Goal: Transaction & Acquisition: Purchase product/service

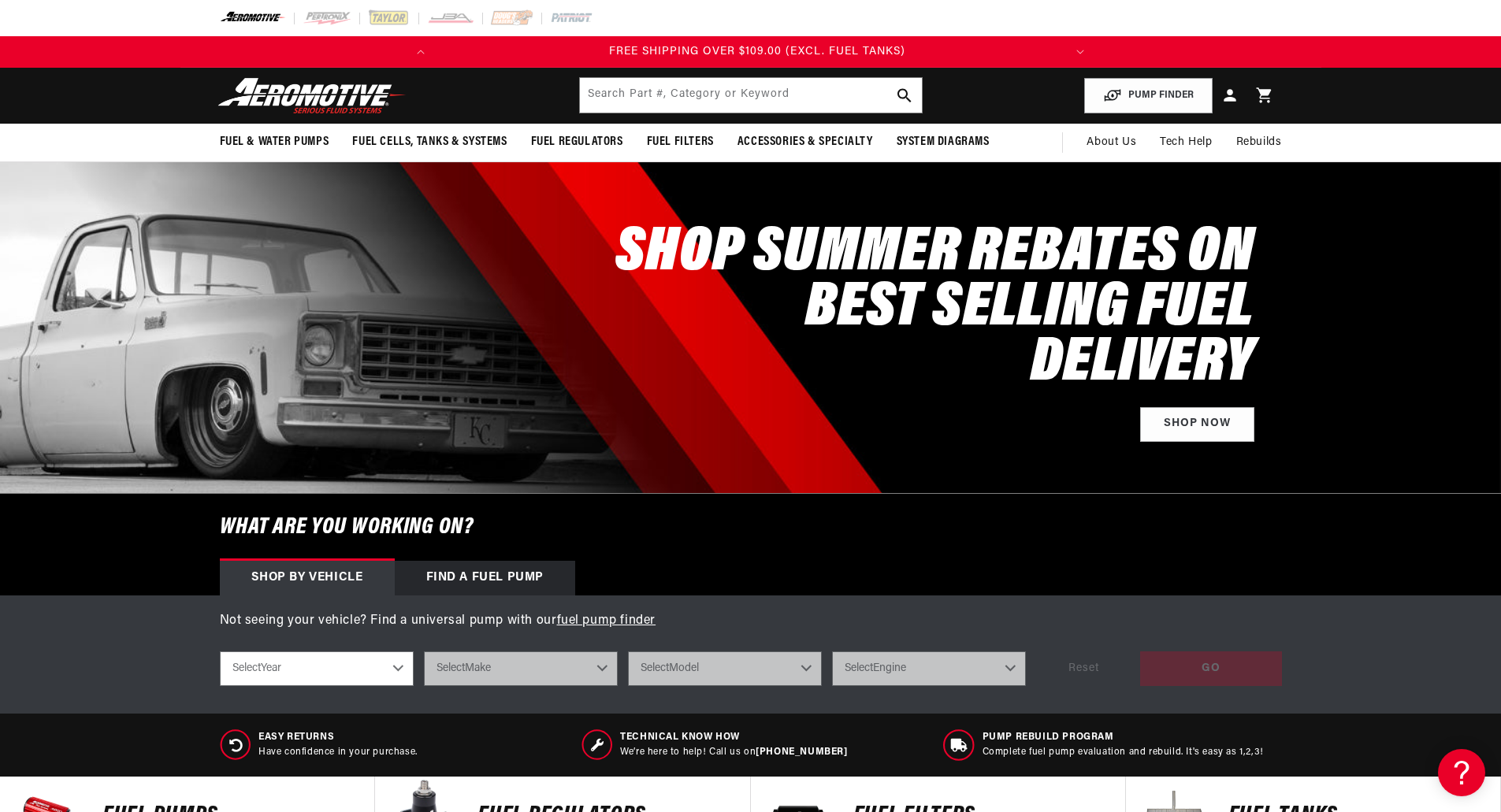
scroll to position [0, 624]
click at [450, 15] on img at bounding box center [450, 17] width 47 height 17
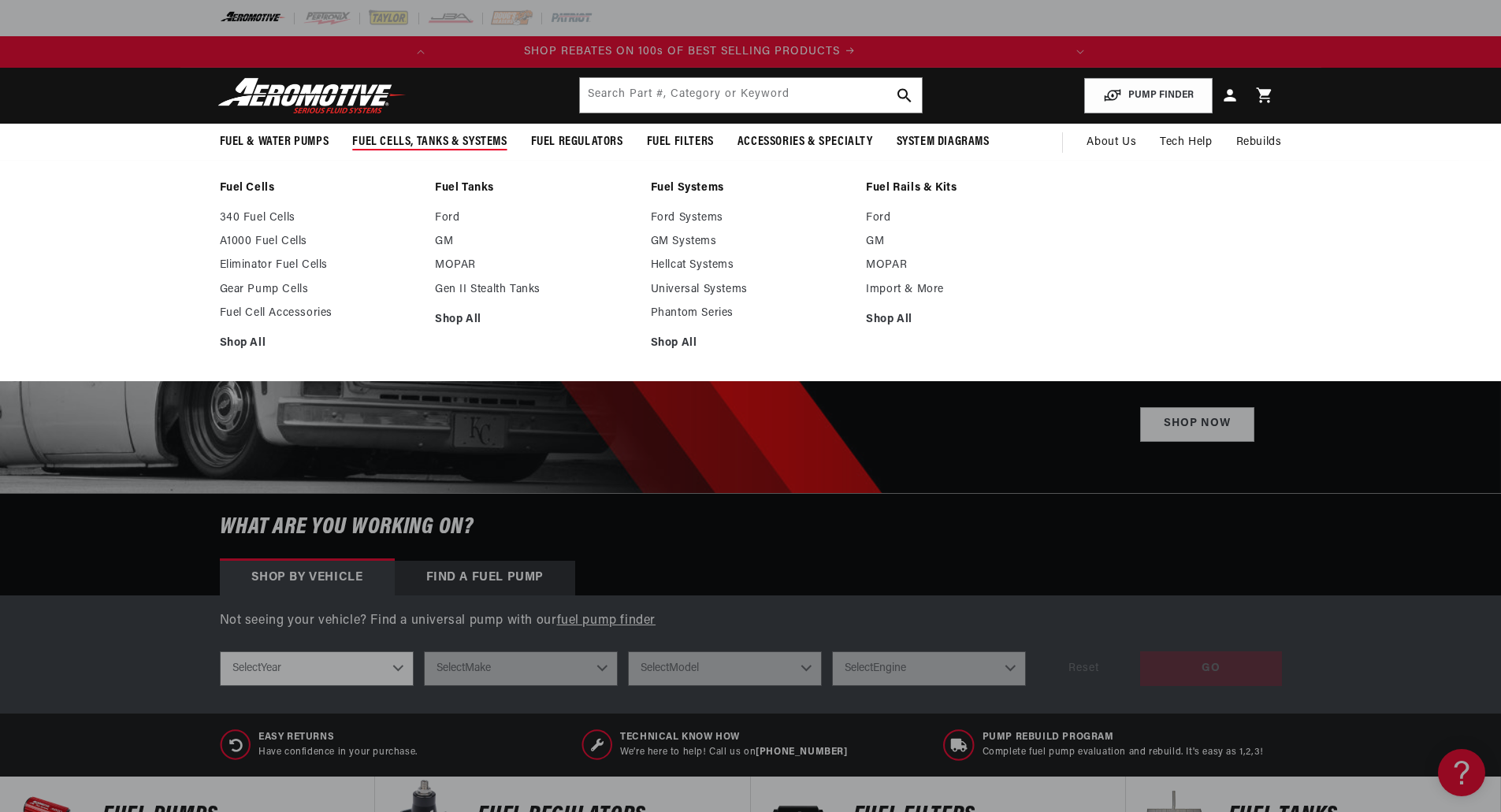
scroll to position [0, 0]
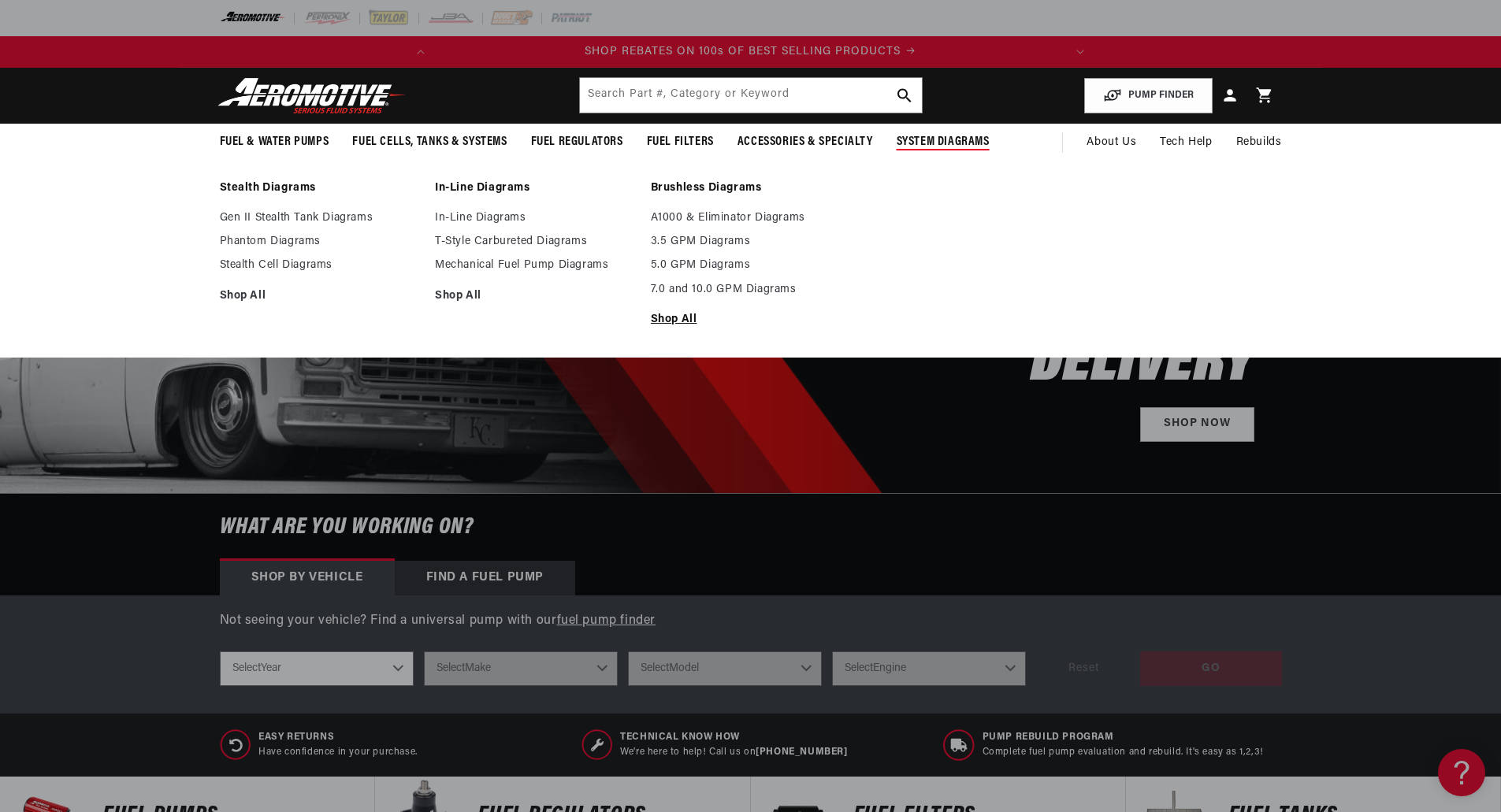
click at [703, 321] on link "Shop All" at bounding box center [750, 320] width 200 height 14
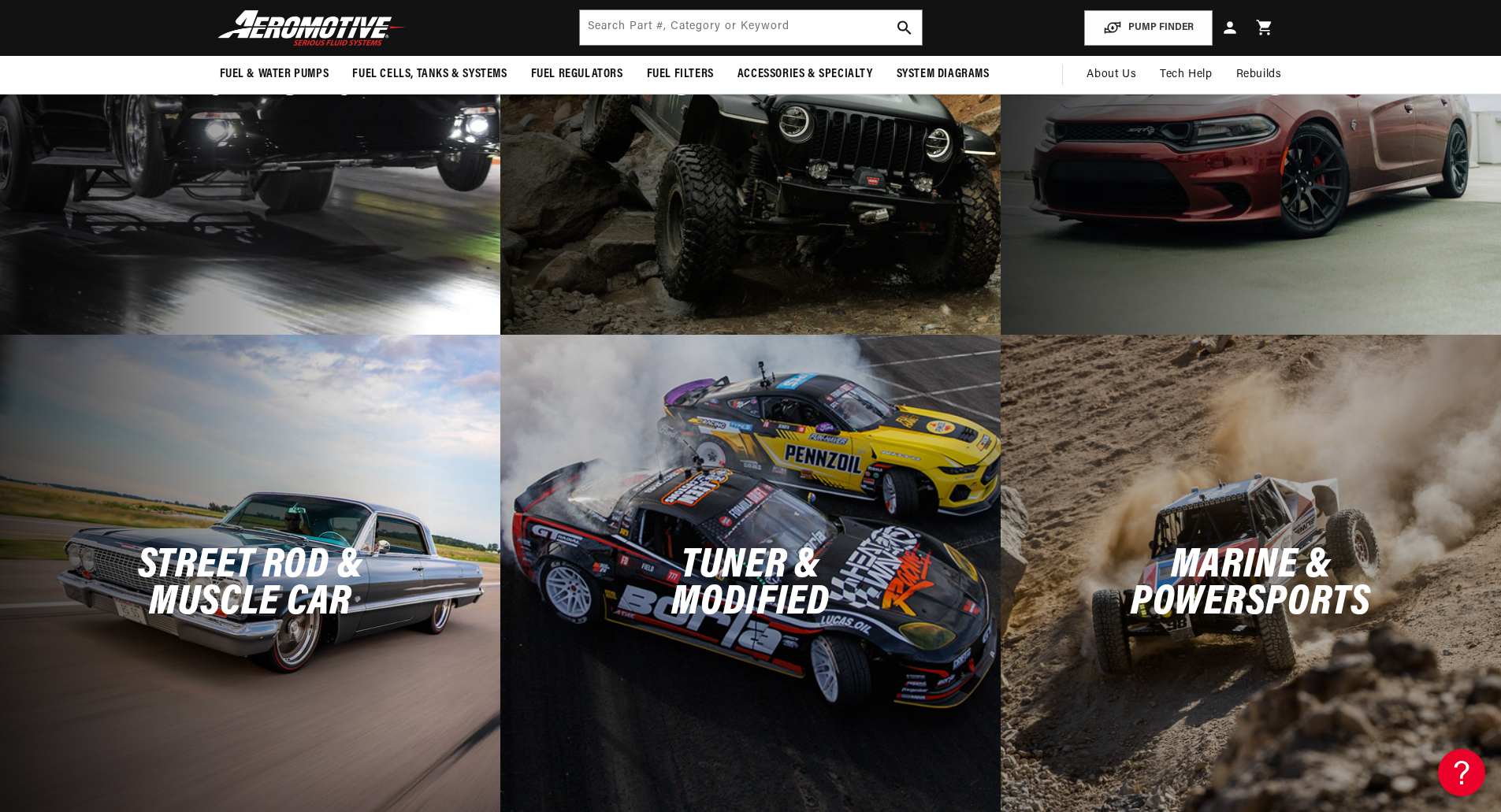
scroll to position [0, 624]
click at [872, 425] on div "Tuner & Modified" at bounding box center [750, 585] width 500 height 500
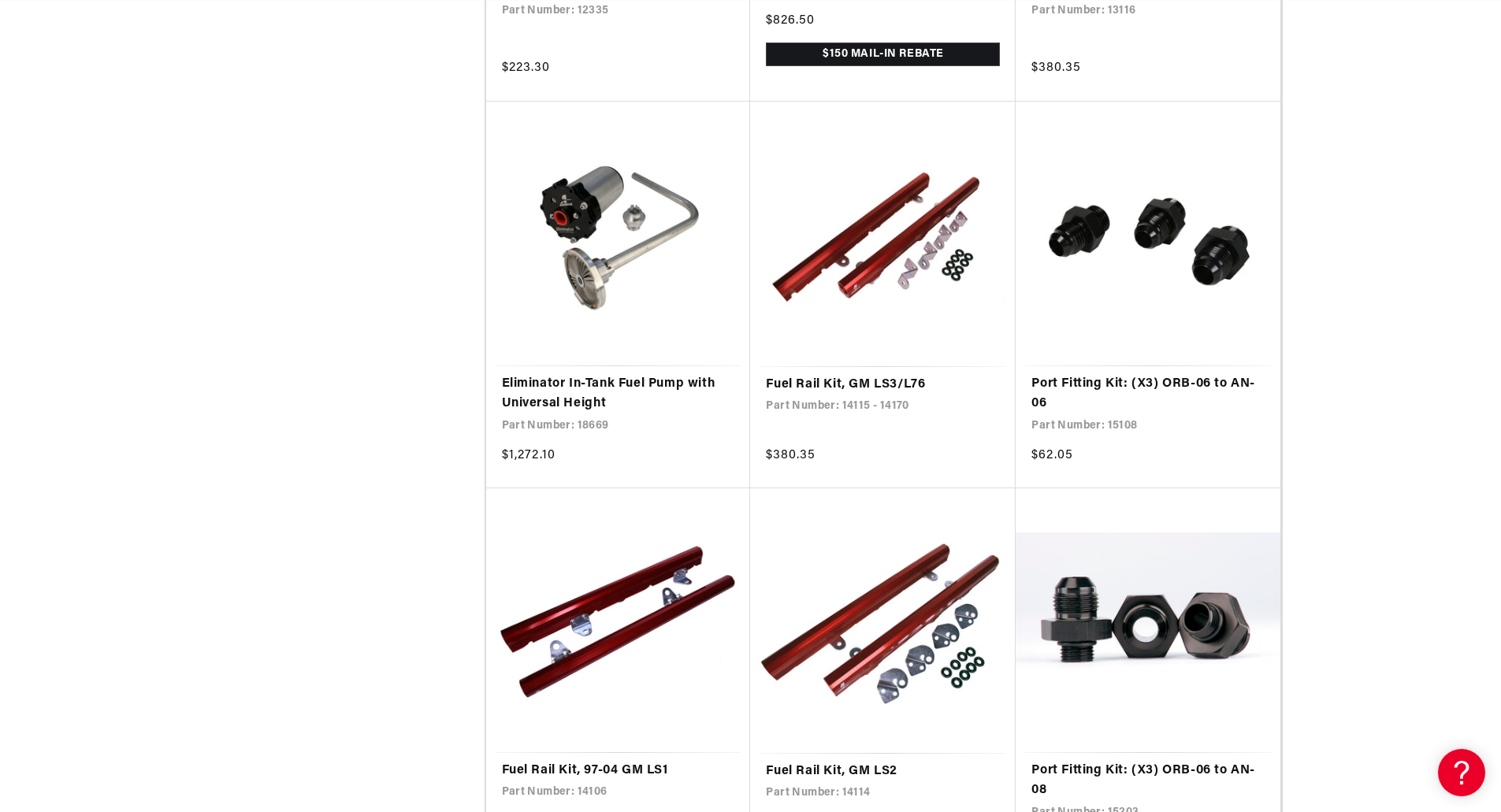
scroll to position [2757, 0]
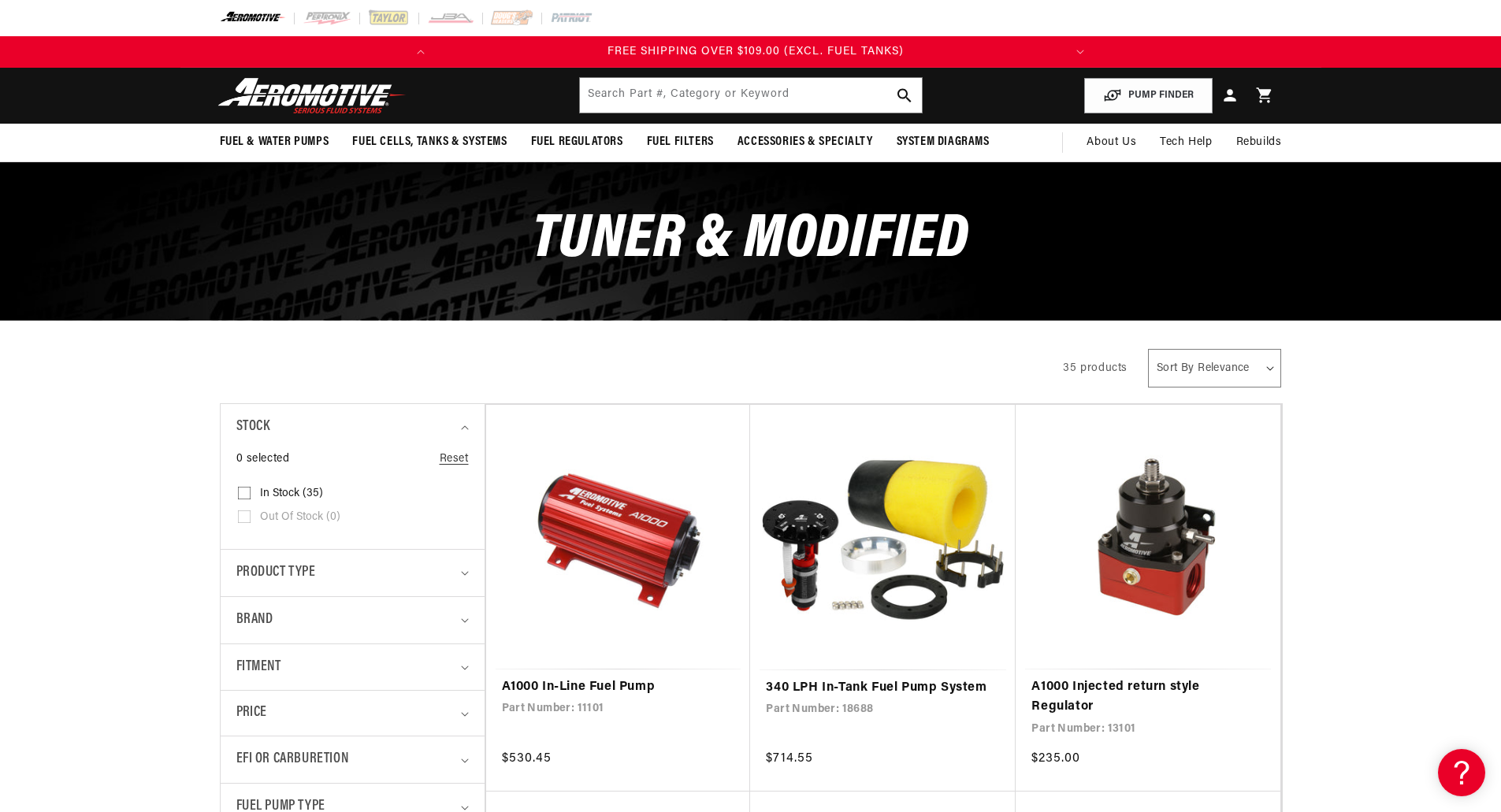
click at [297, 92] on img at bounding box center [311, 96] width 197 height 37
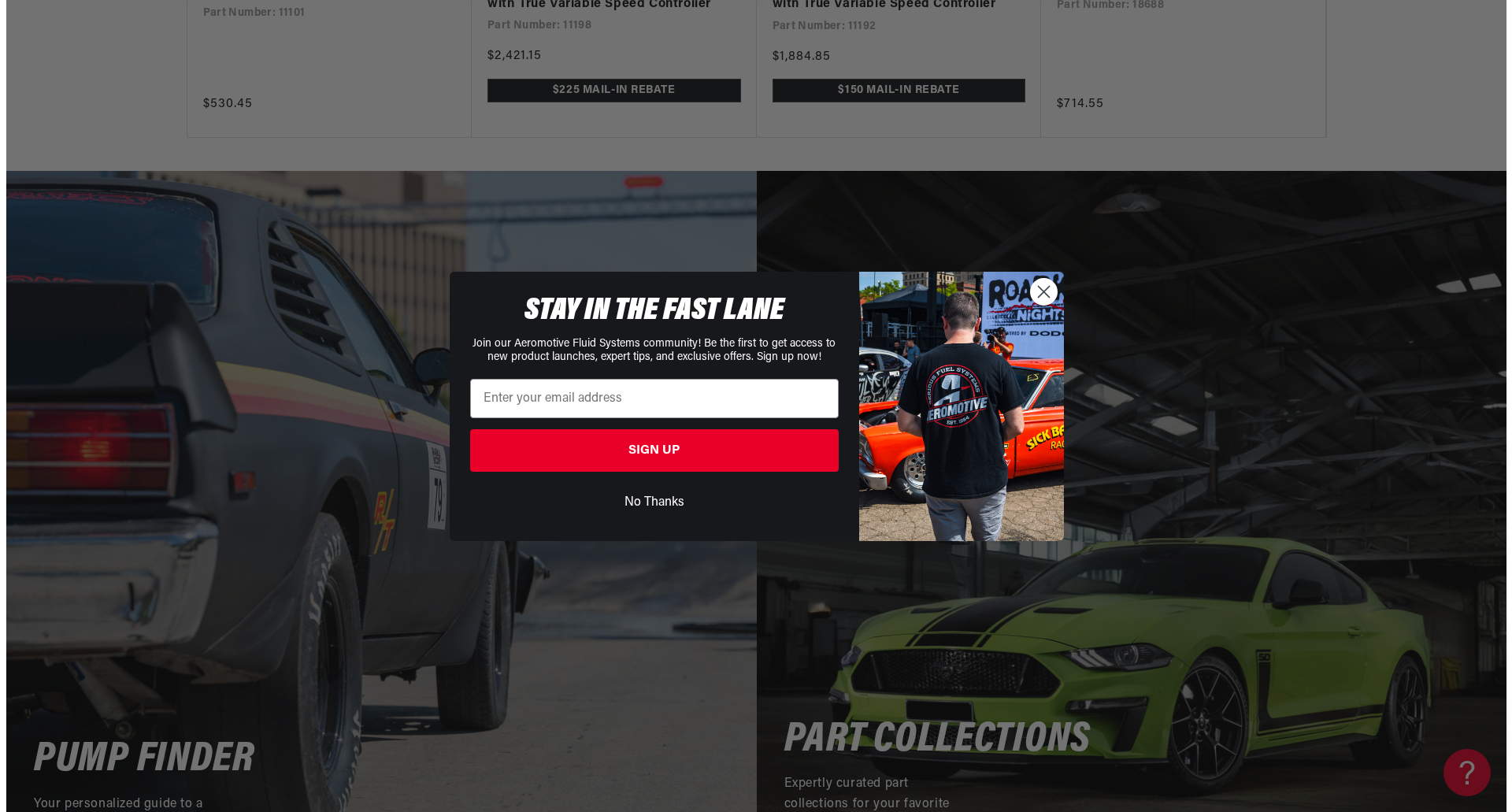
scroll to position [3072, 0]
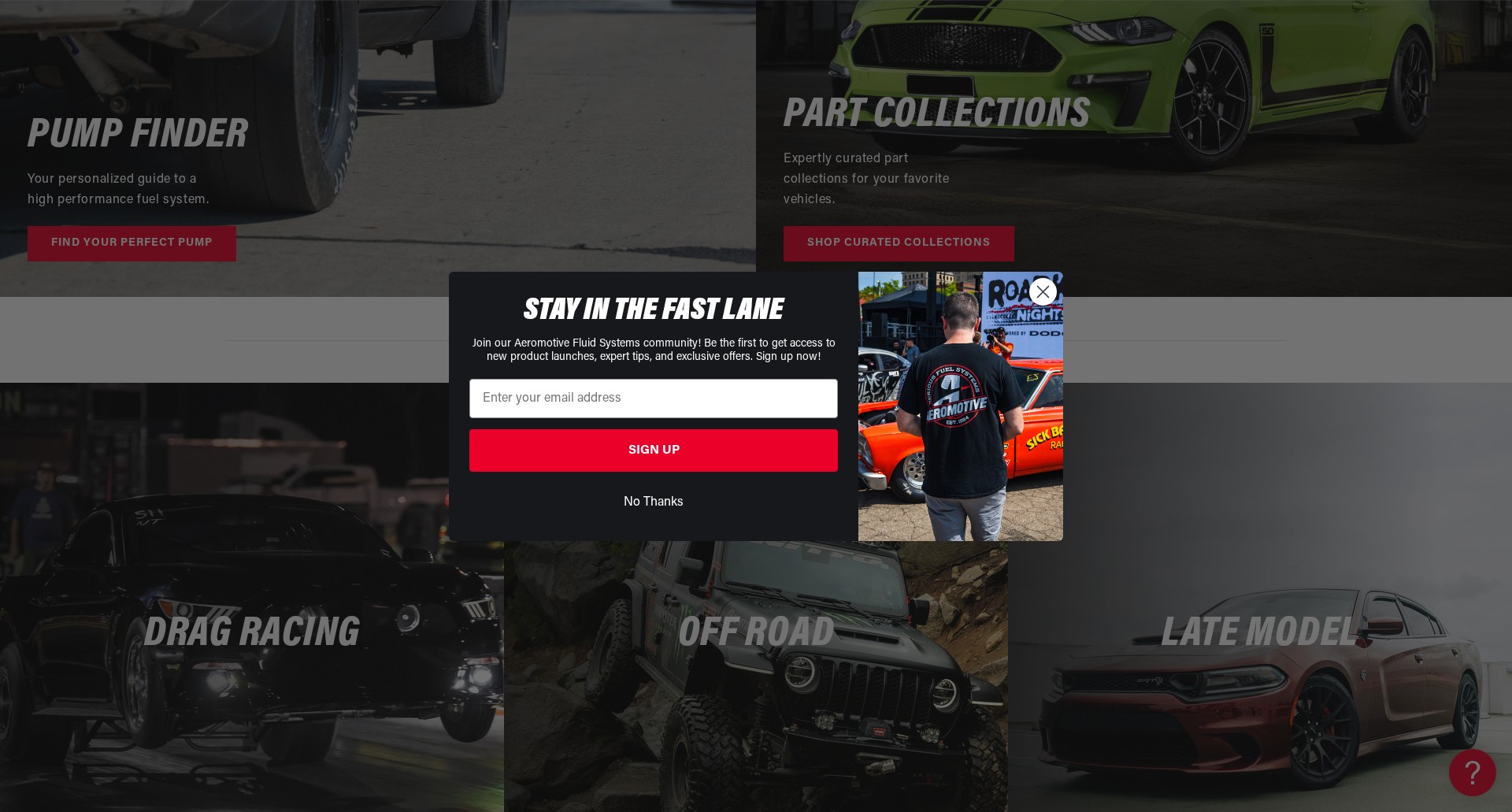
click at [1032, 294] on circle "Close dialog" at bounding box center [1043, 292] width 26 height 26
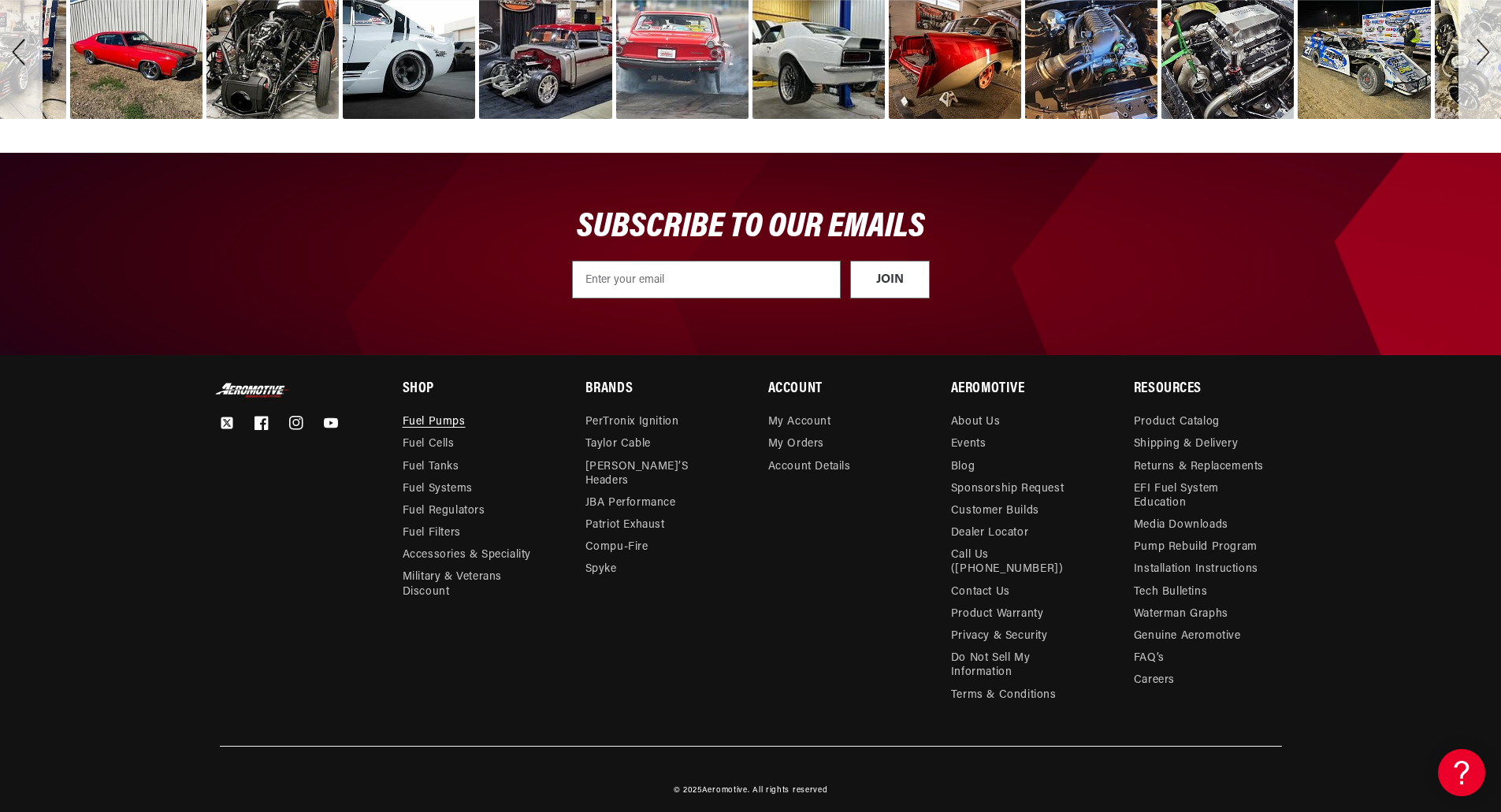
scroll to position [0, 0]
click at [1153, 674] on link "Careers" at bounding box center [1154, 680] width 41 height 22
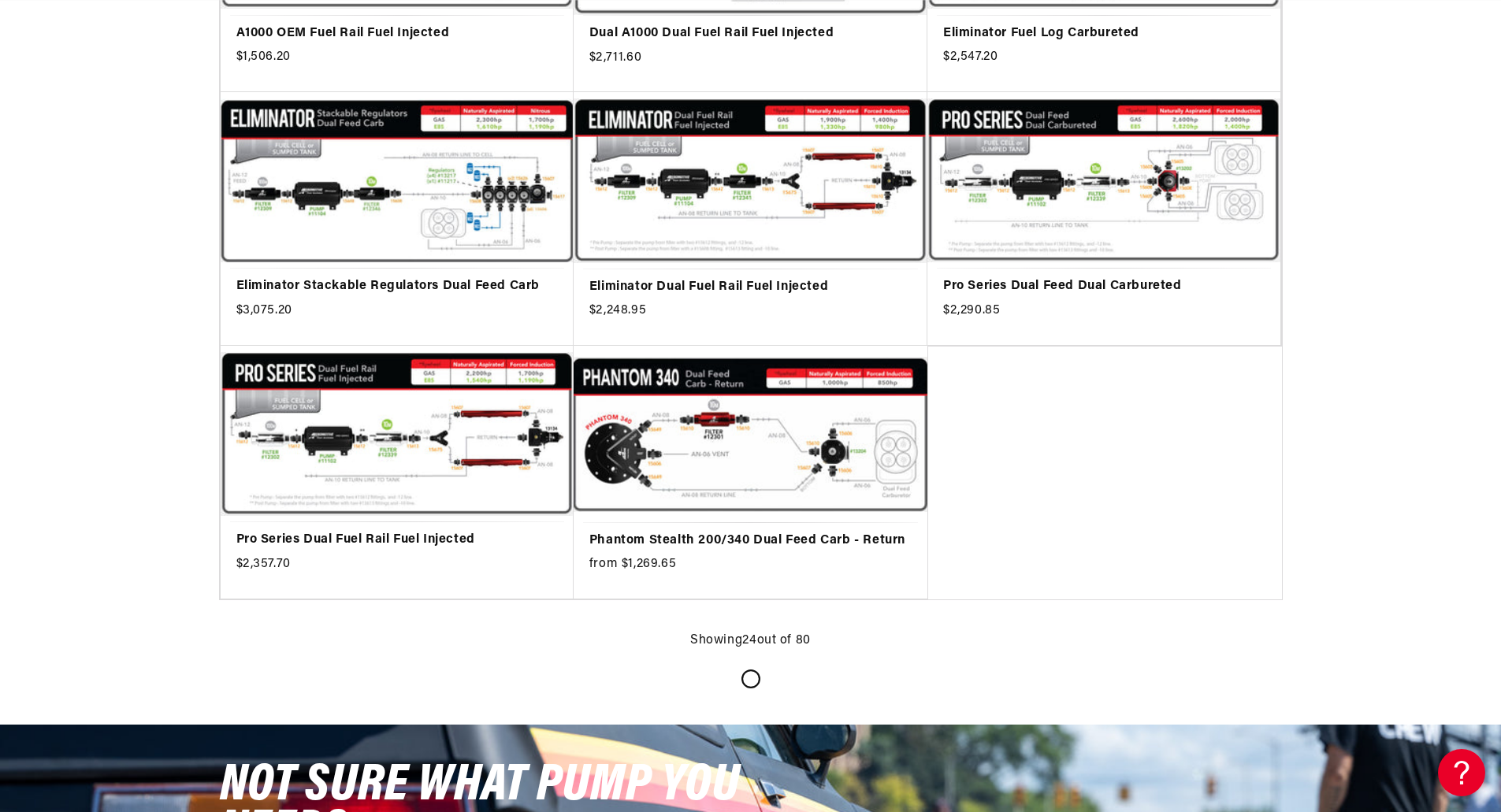
scroll to position [1575, 0]
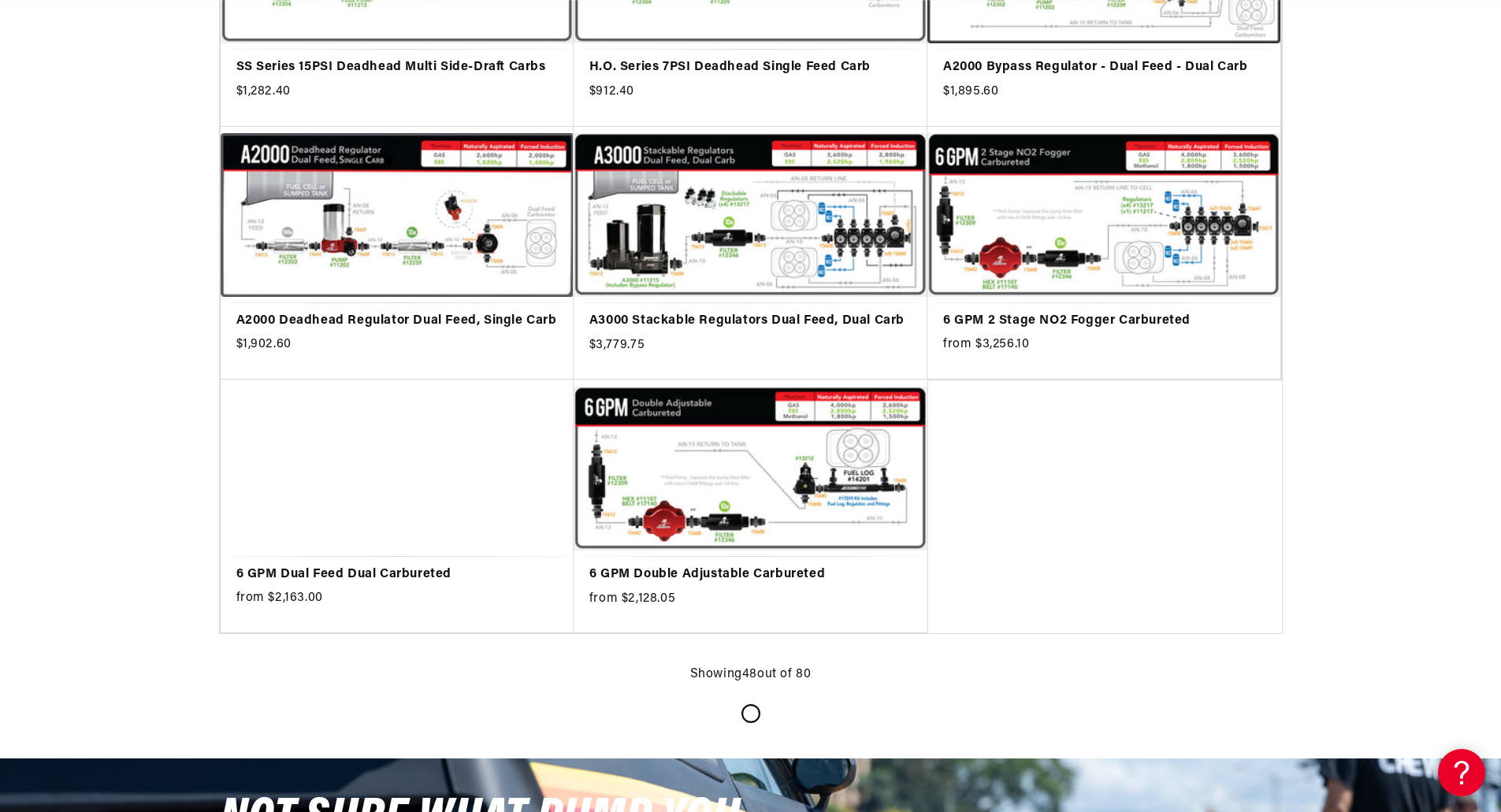
scroll to position [3624, 0]
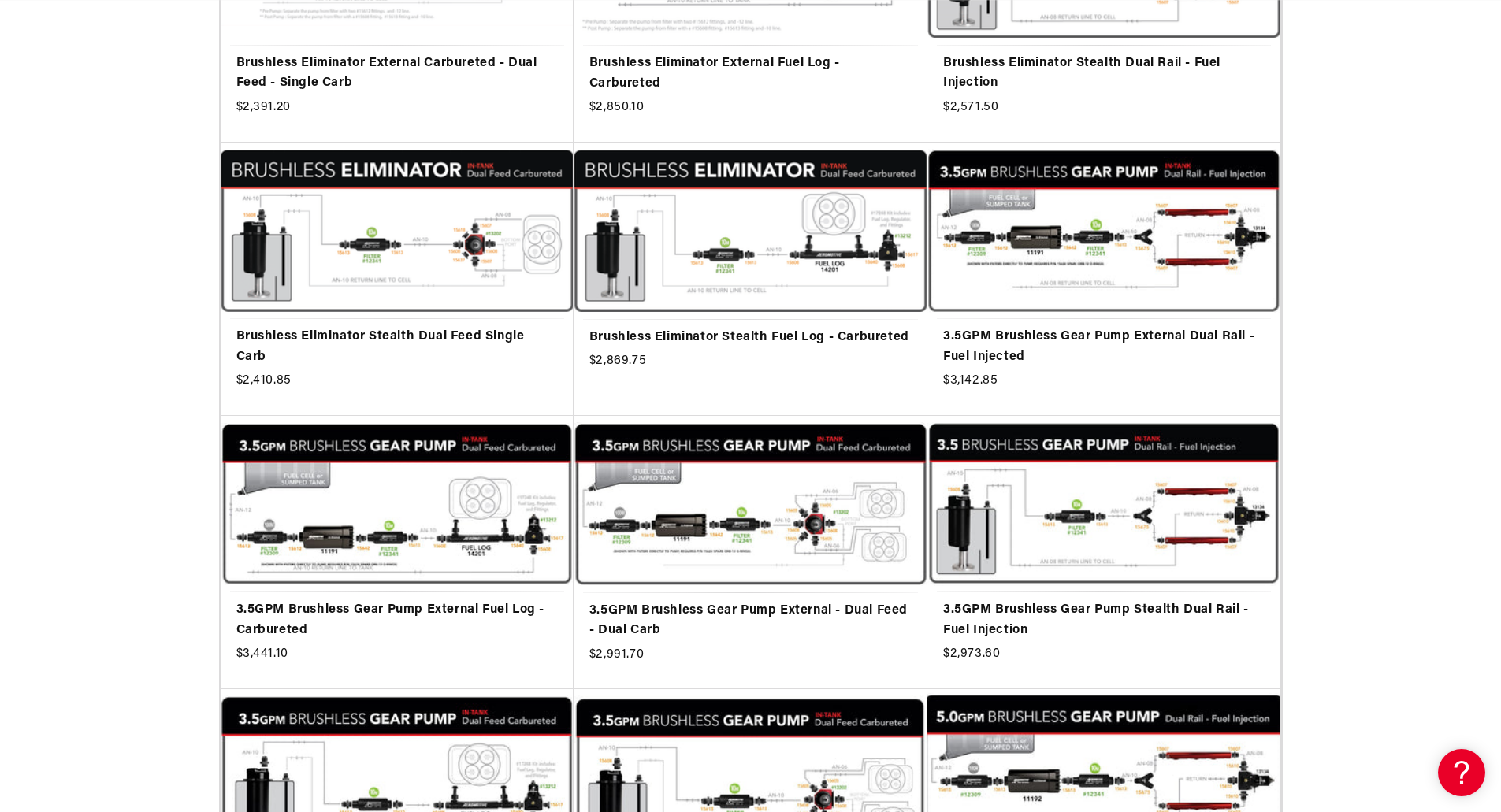
scroll to position [5435, 0]
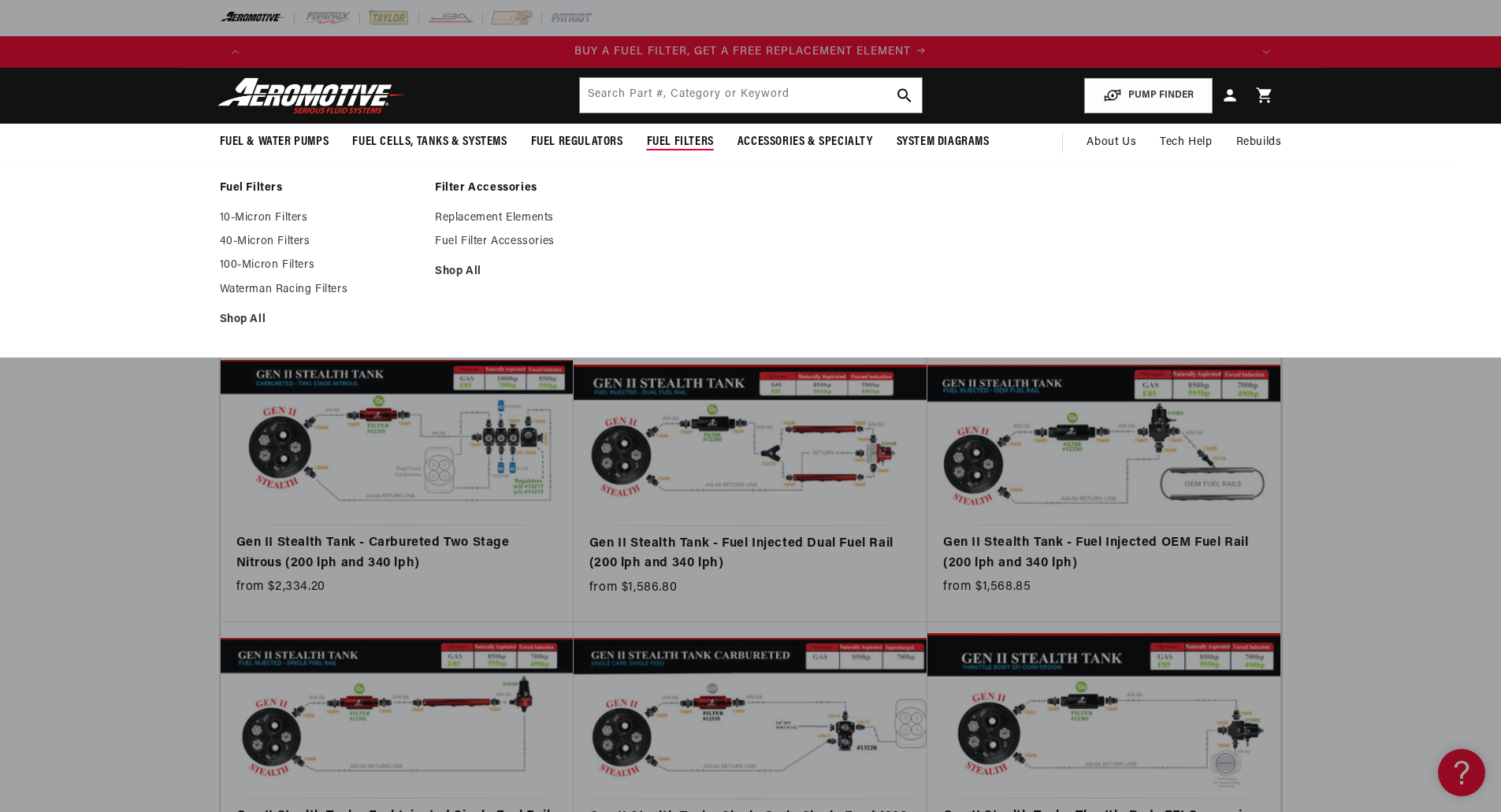
click at [696, 149] on span "Fuel Filters" at bounding box center [680, 142] width 67 height 16
click at [680, 139] on span "Fuel Filters" at bounding box center [680, 142] width 67 height 16
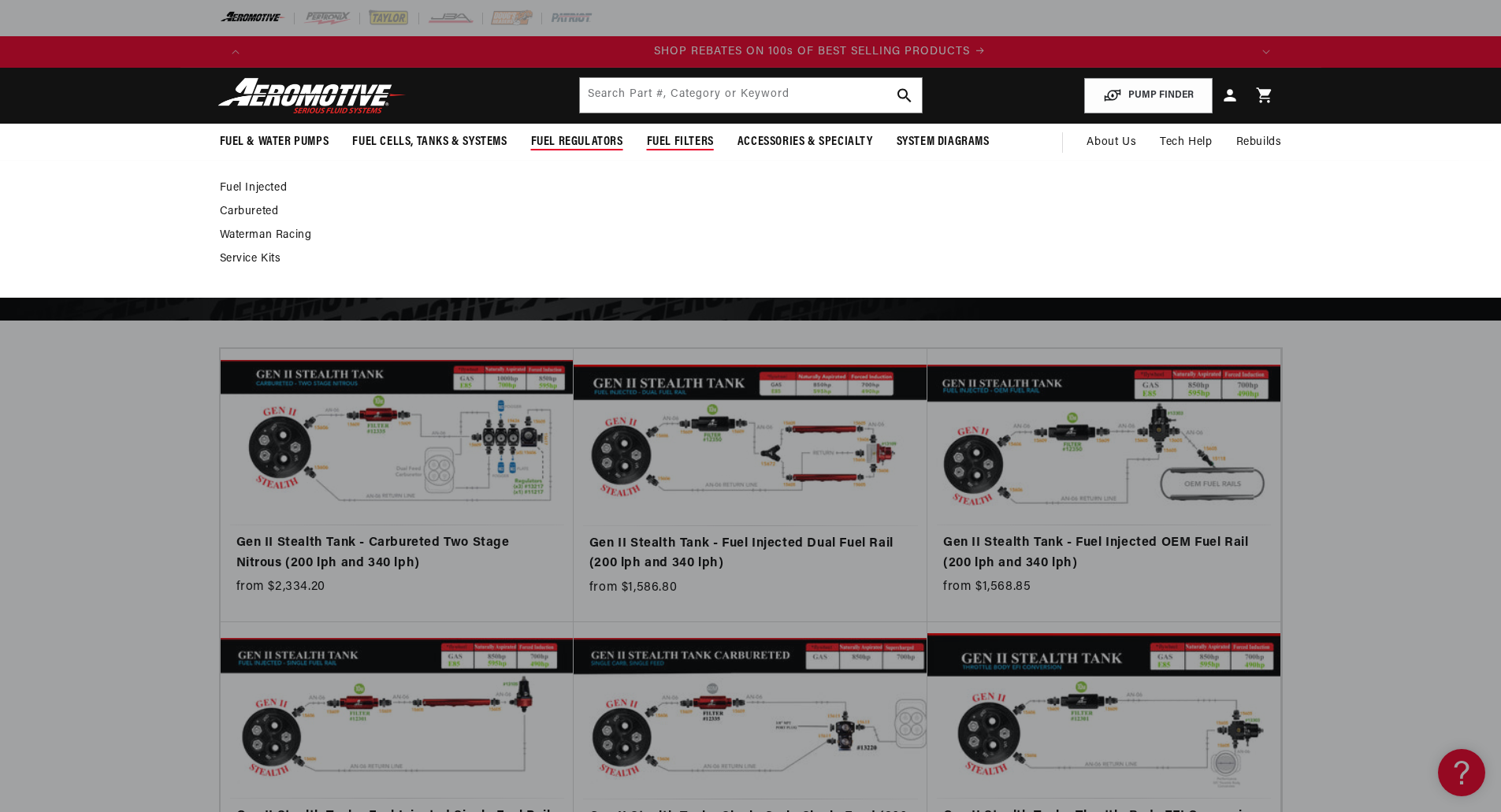
scroll to position [0, 1999]
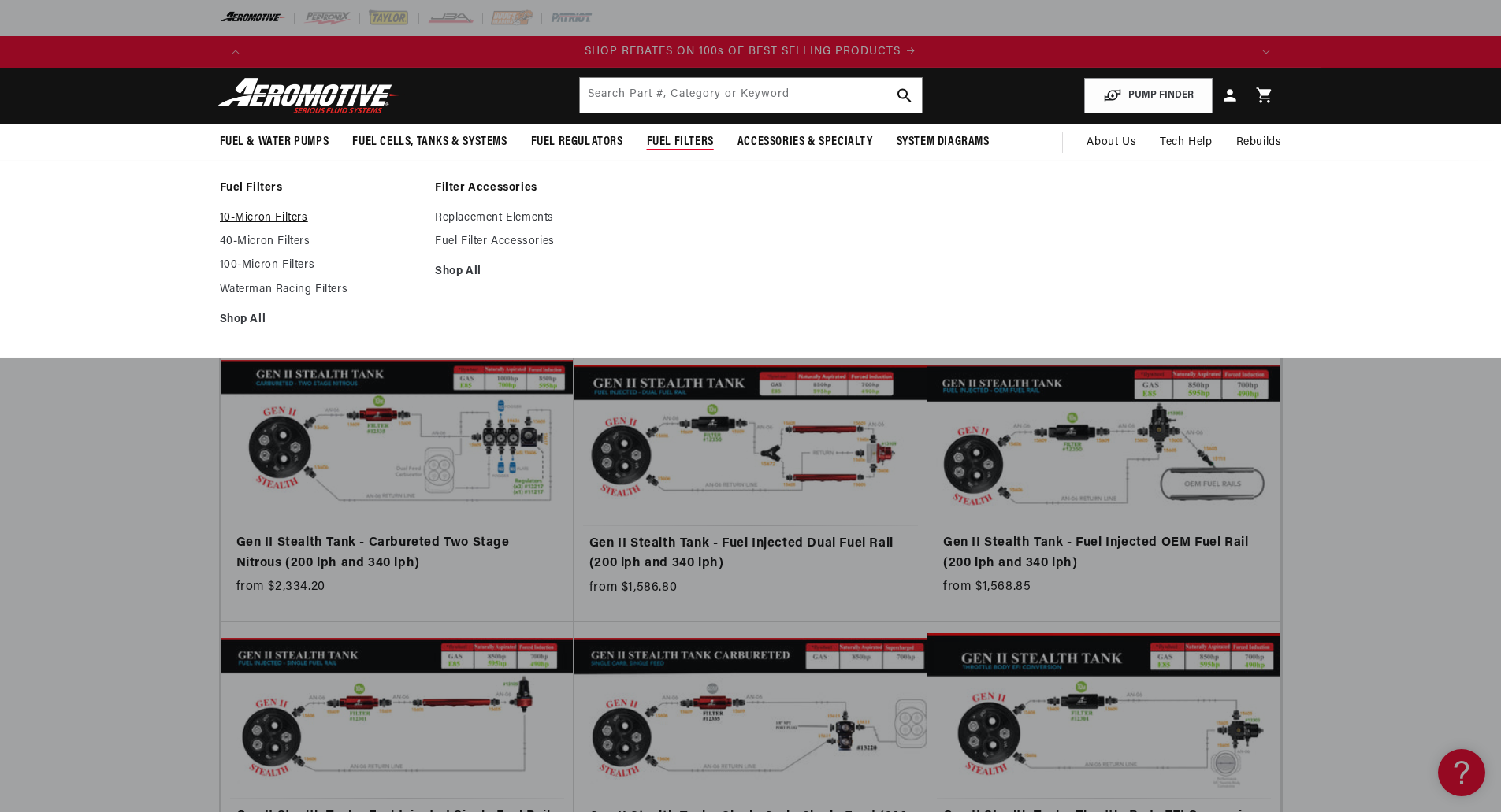
click at [278, 213] on link "10-Micron Filters" at bounding box center [320, 217] width 200 height 14
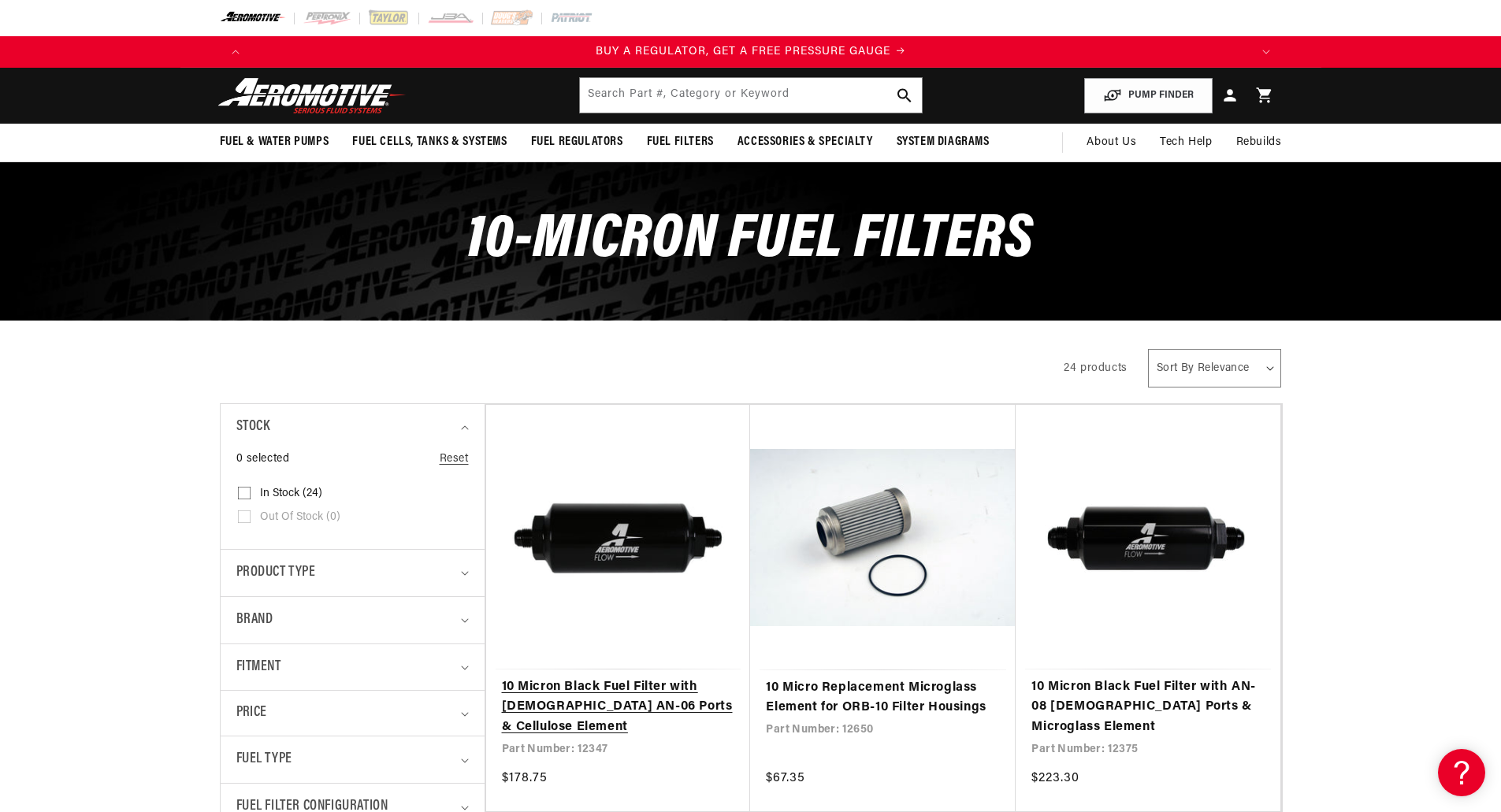
click at [638, 678] on link "10 Micron Black Fuel Filter with [DEMOGRAPHIC_DATA] AN-06 Ports & Cellulose Ele…" at bounding box center [618, 708] width 233 height 61
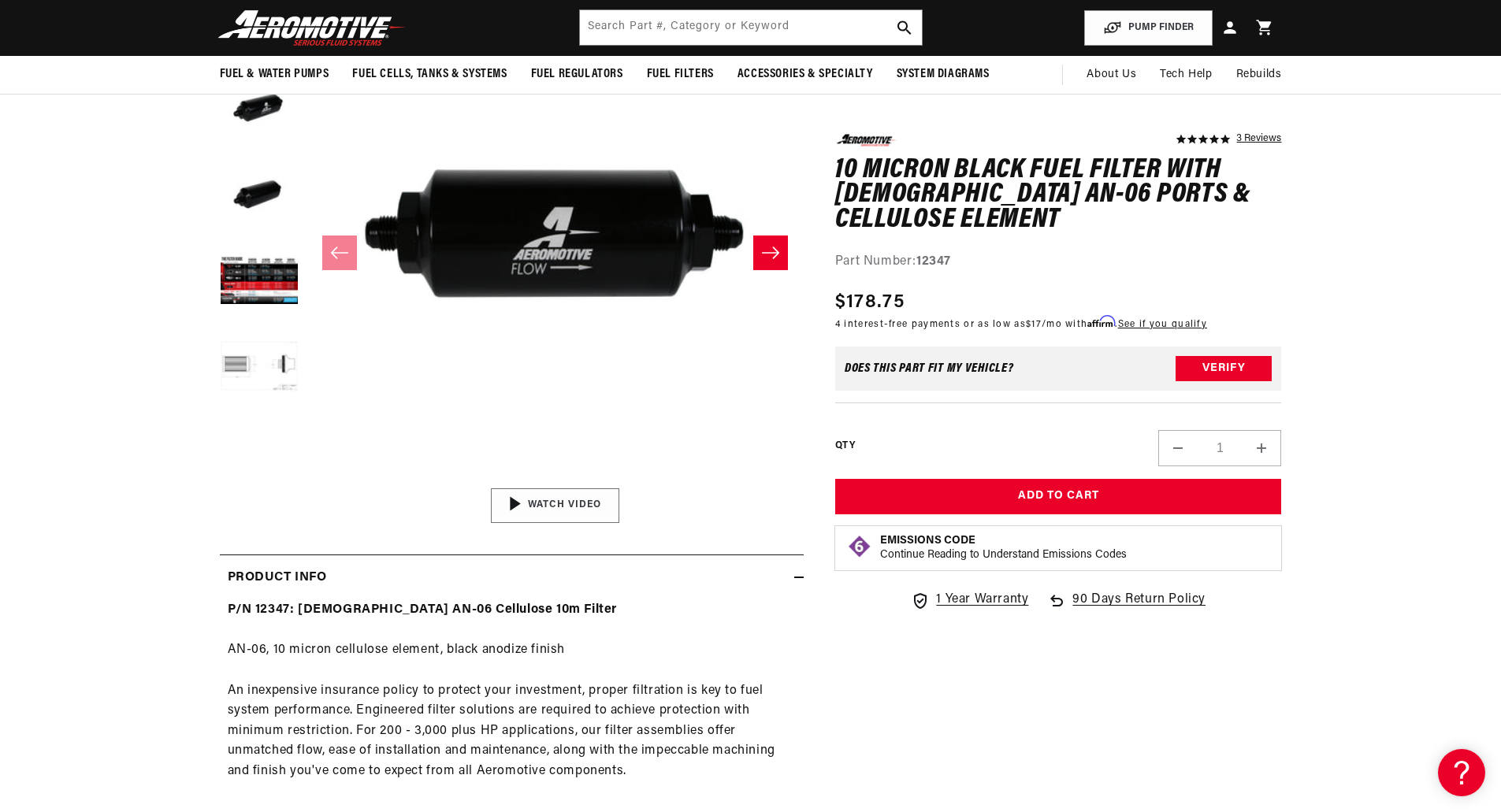
scroll to position [0, 999]
click at [537, 499] on img "Gallery Viewer" at bounding box center [555, 506] width 239 height 134
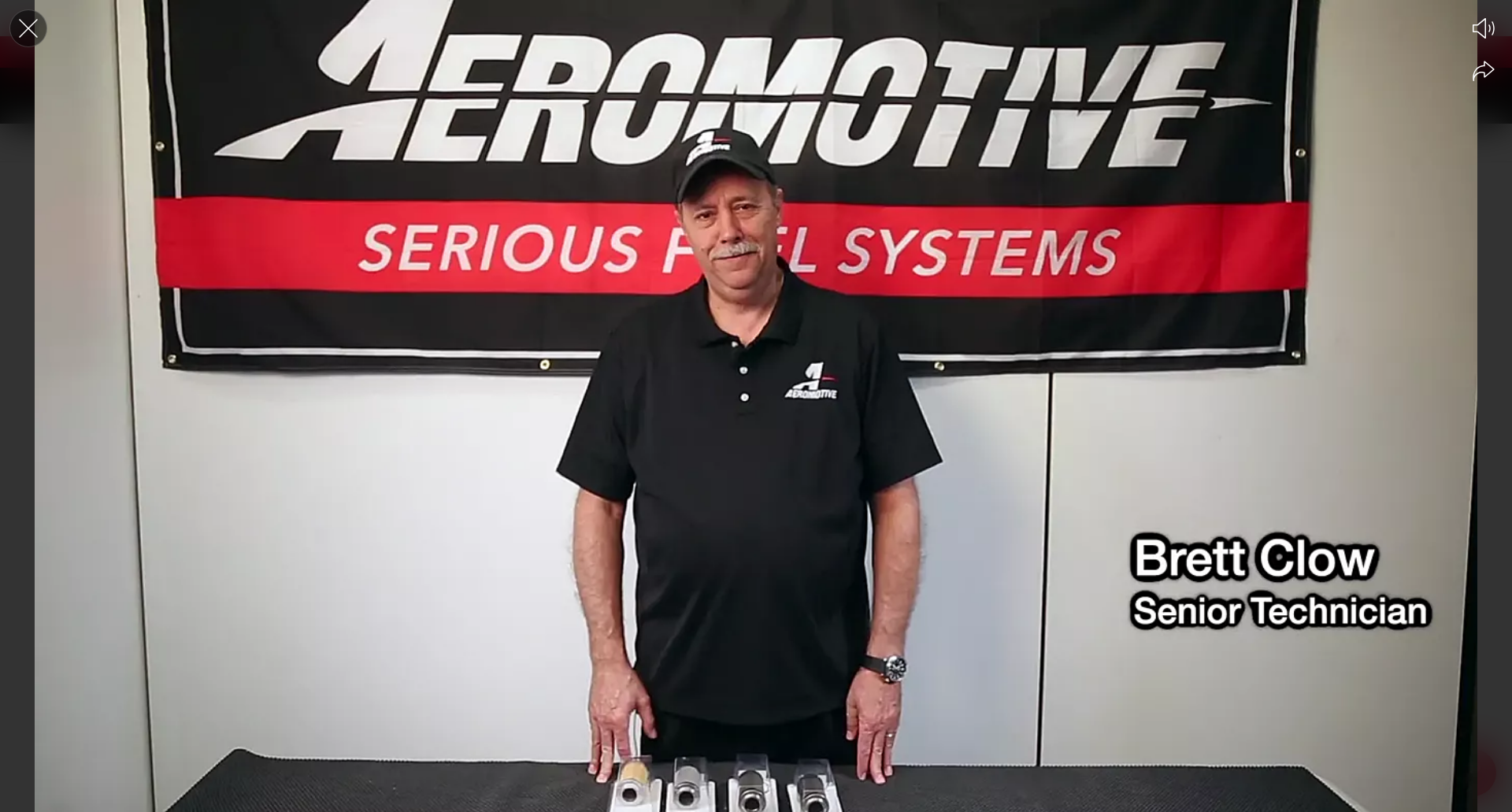
scroll to position [0, 596]
click at [26, 17] on icon "Close the video player" at bounding box center [28, 28] width 35 height 35
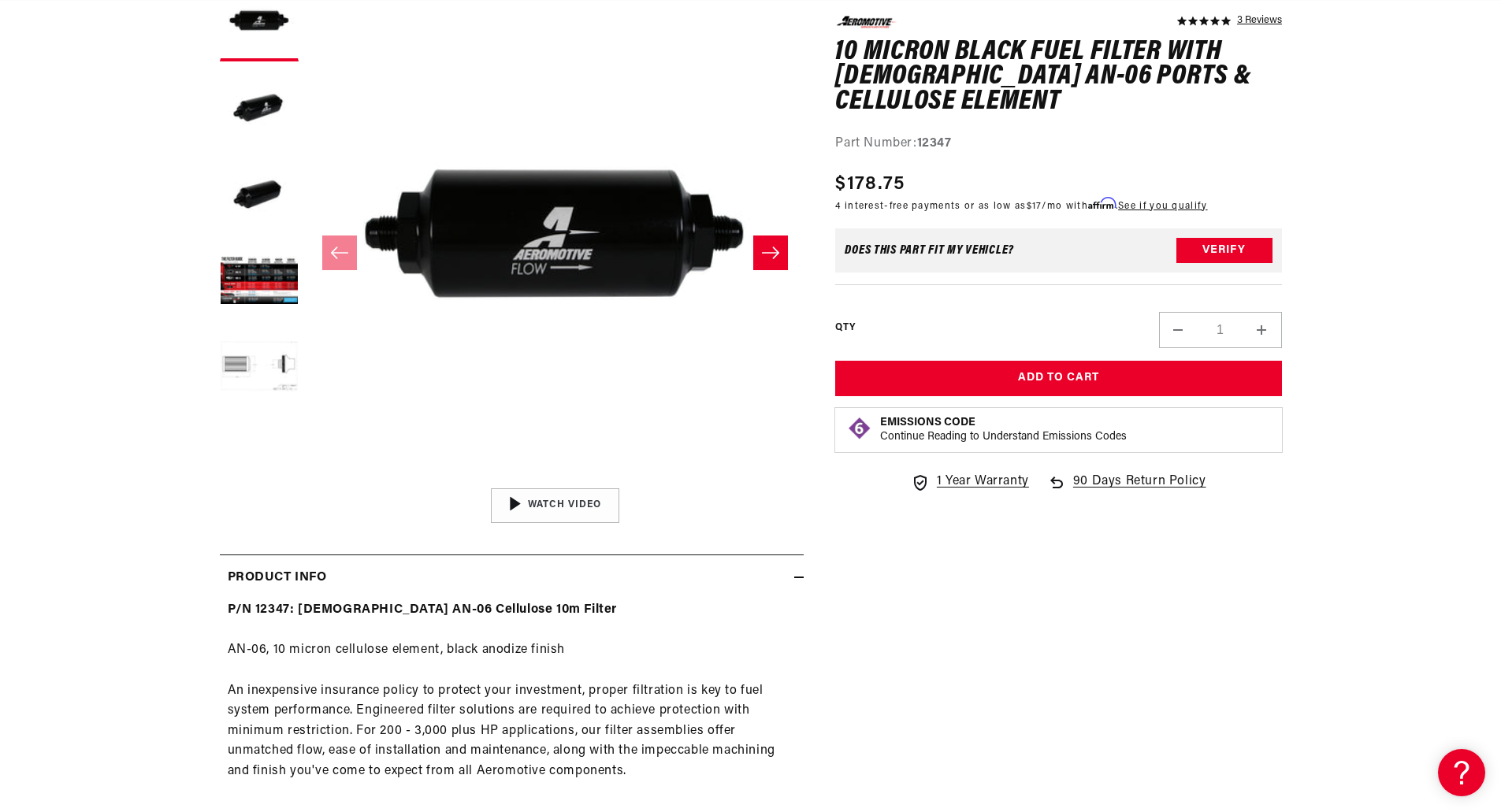
scroll to position [0, 0]
click at [285, 281] on button "Load image 4 in gallery view" at bounding box center [260, 282] width 79 height 79
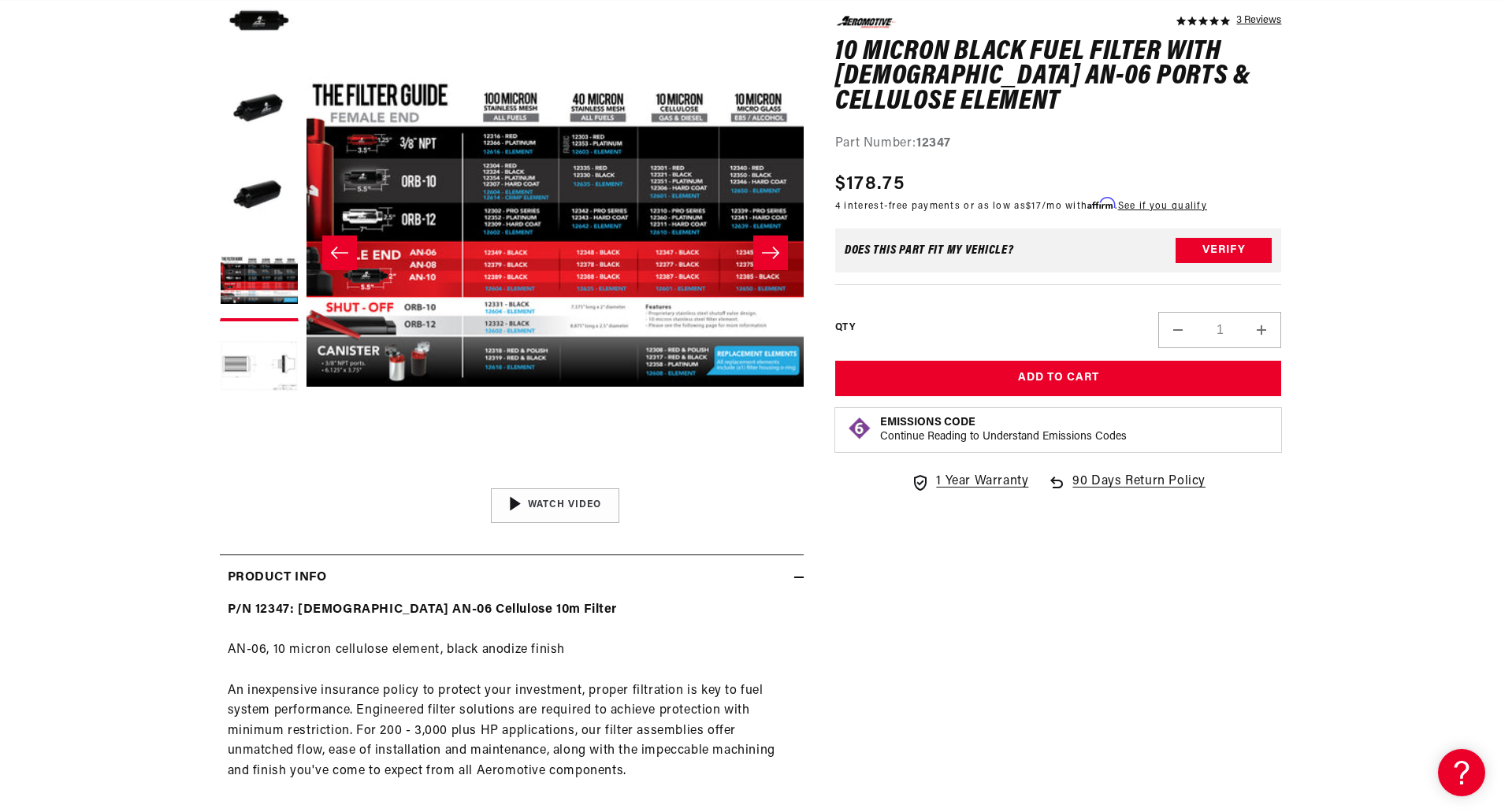
scroll to position [0, 999]
click at [773, 245] on icon "Slide right" at bounding box center [770, 252] width 19 height 16
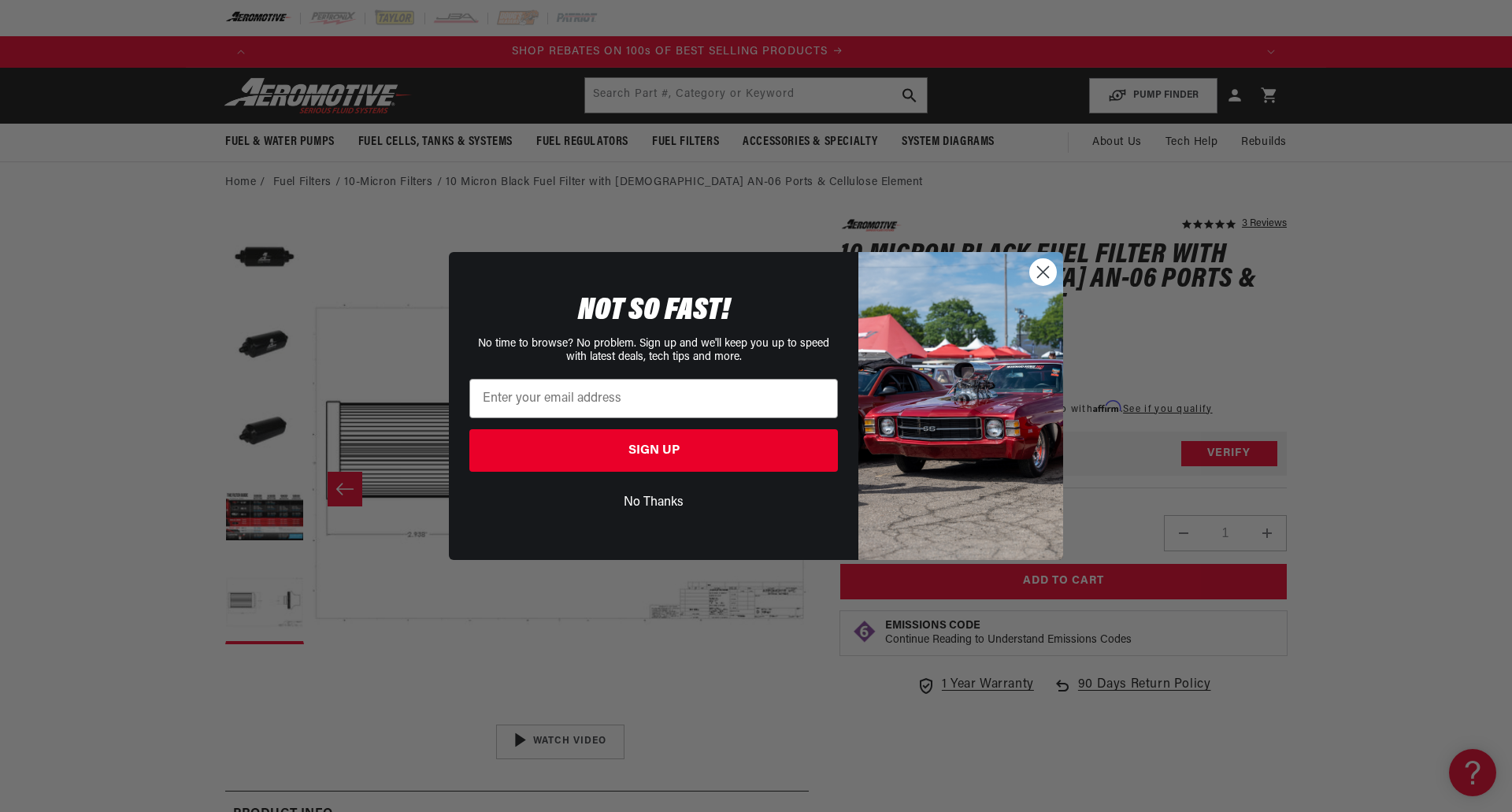
scroll to position [0, 2235]
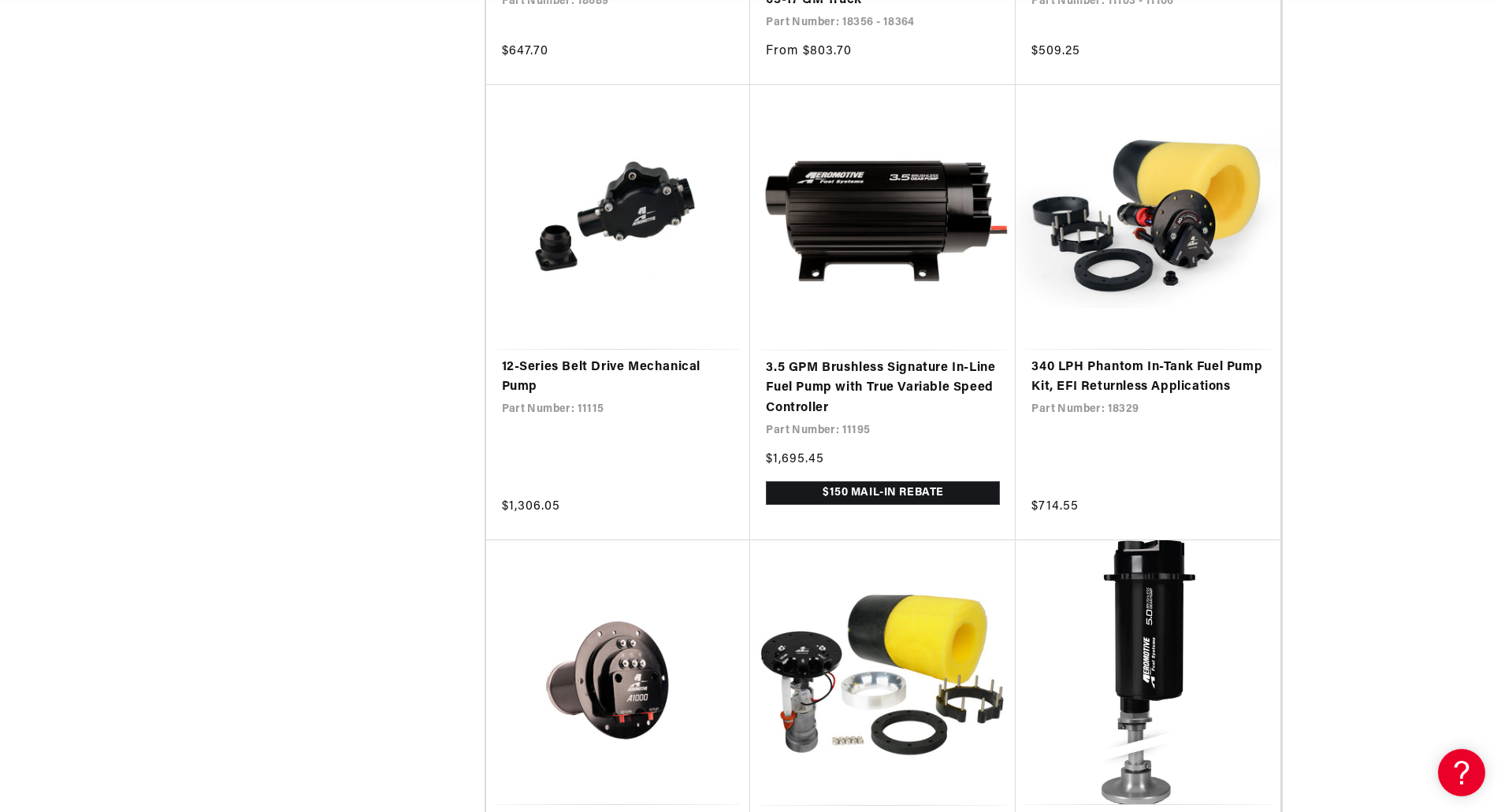
scroll to position [3151, 0]
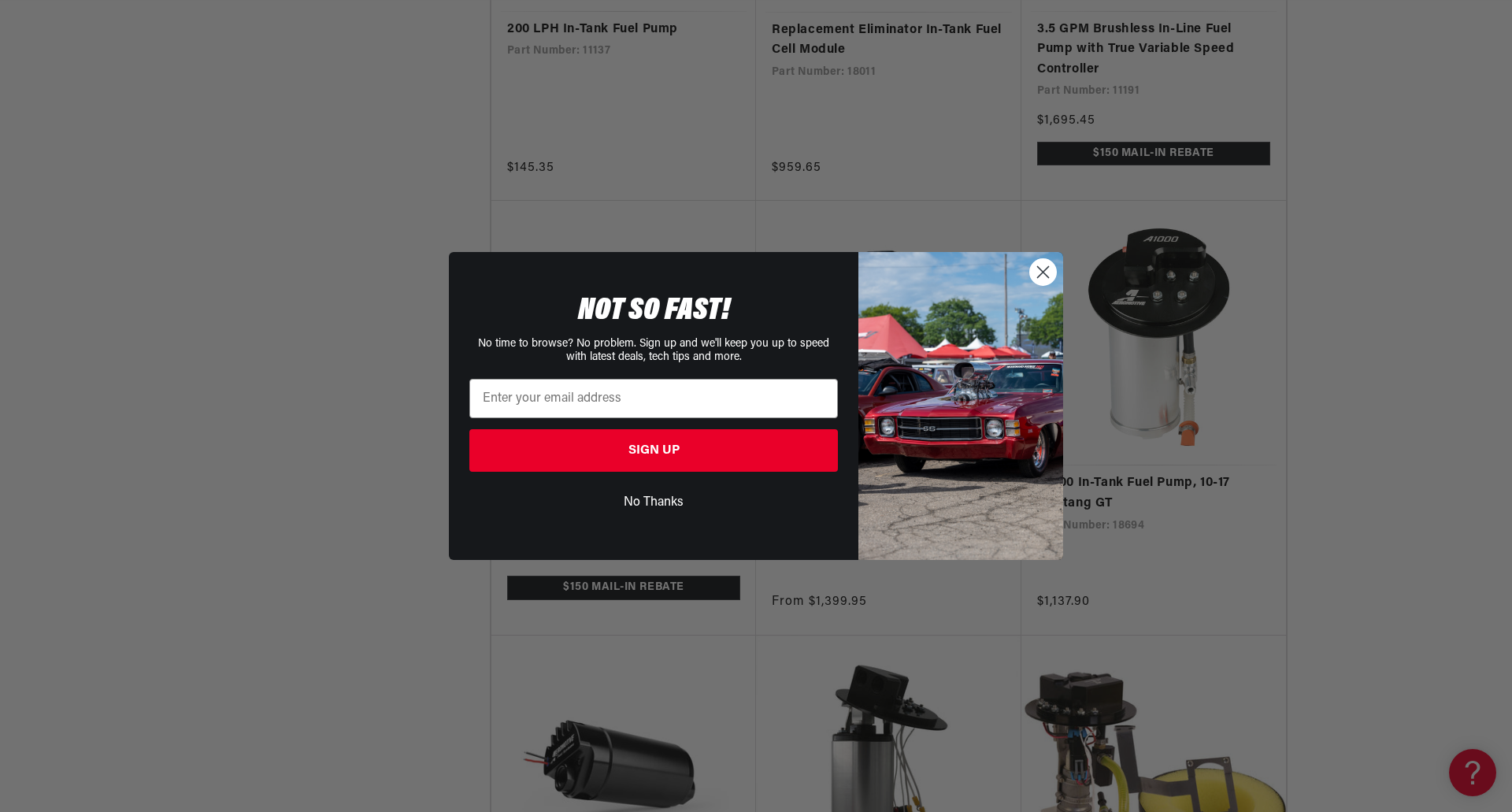
click at [1042, 274] on icon "Close dialog" at bounding box center [1043, 272] width 11 height 11
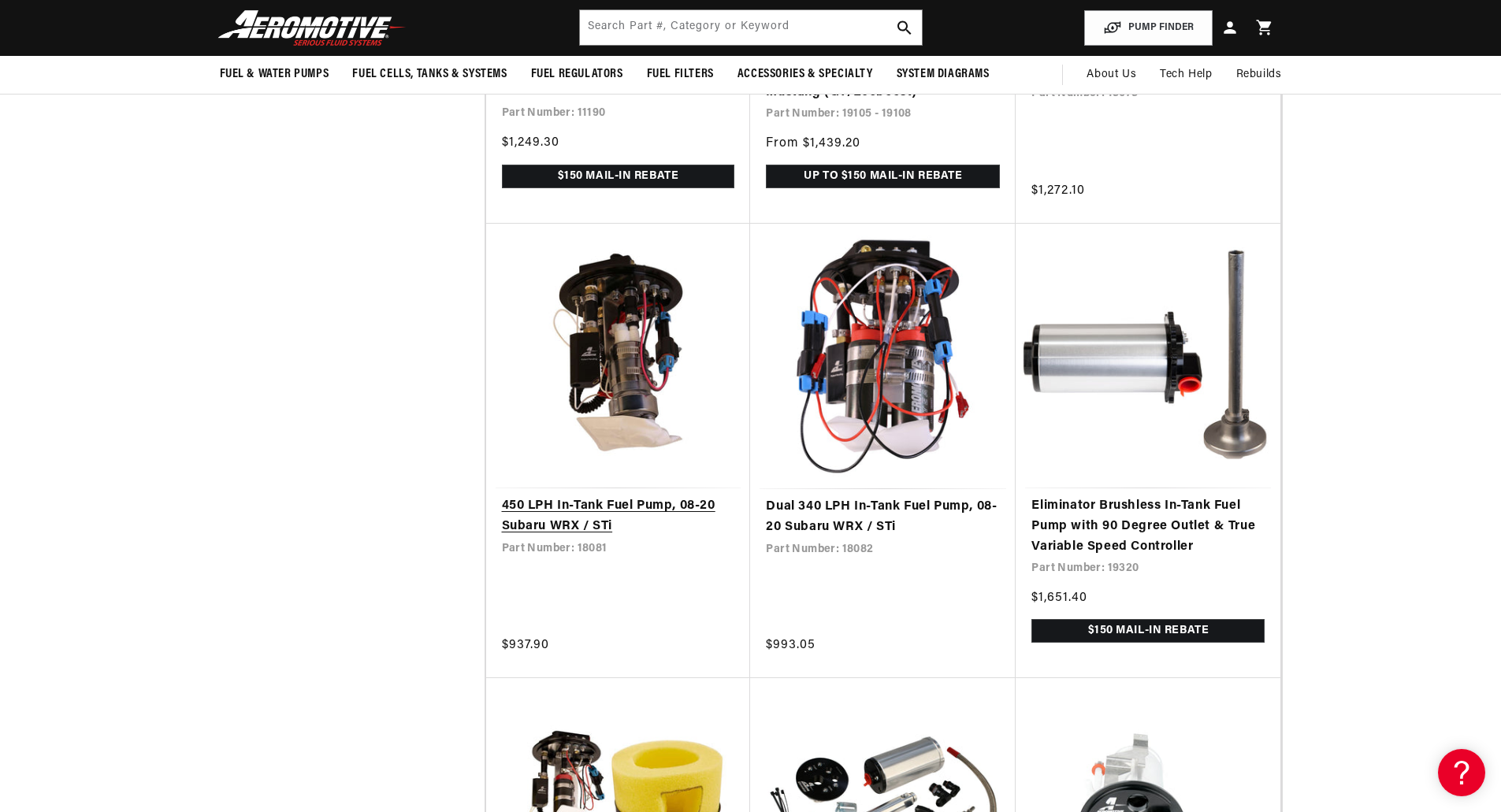
click at [696, 497] on link "450 LPH In-Tank Fuel Pump, 08-20 Subaru WRX / STi" at bounding box center [618, 516] width 233 height 40
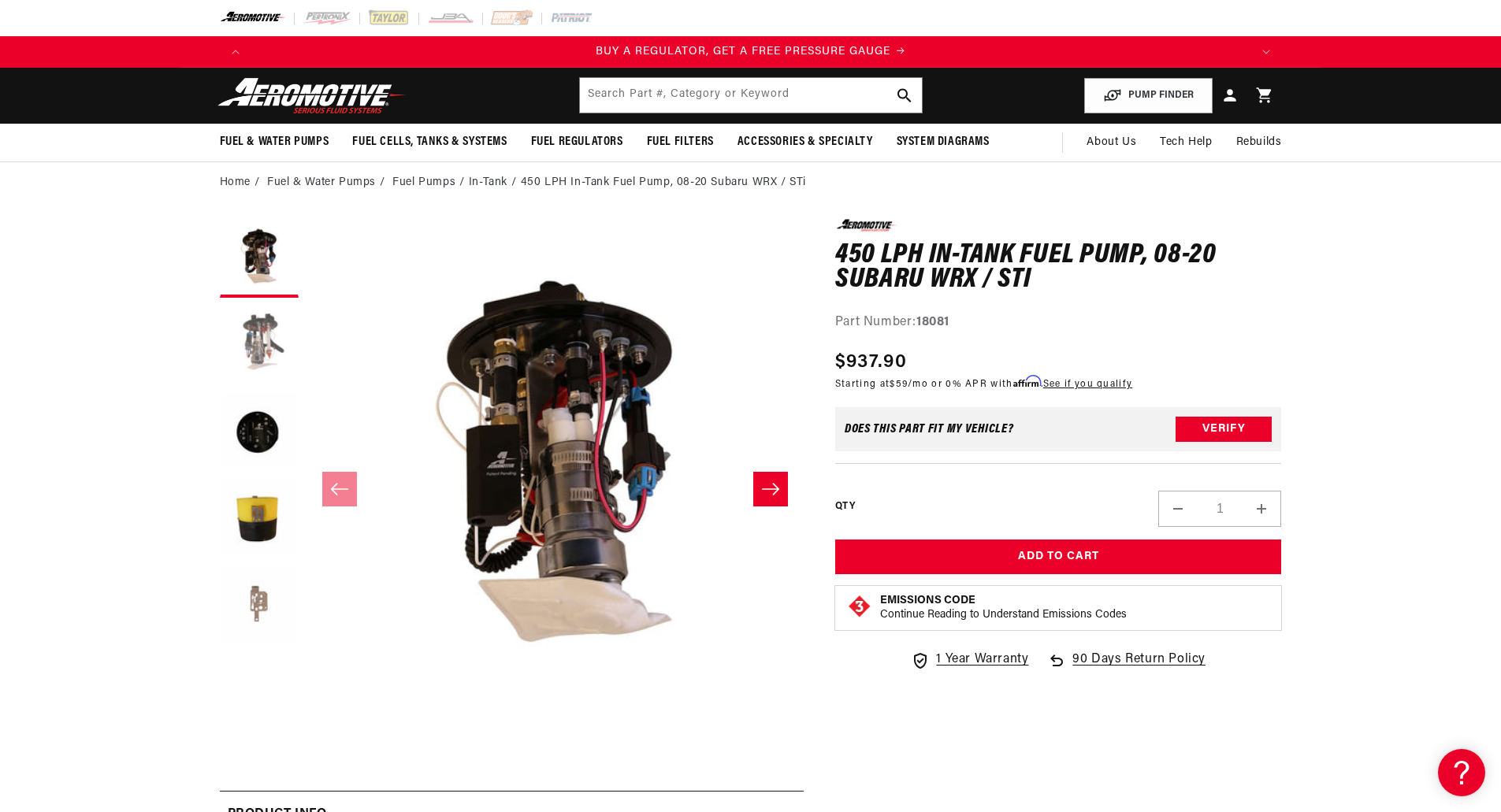
click at [265, 343] on button "Load image 2 in gallery view" at bounding box center [260, 345] width 79 height 79
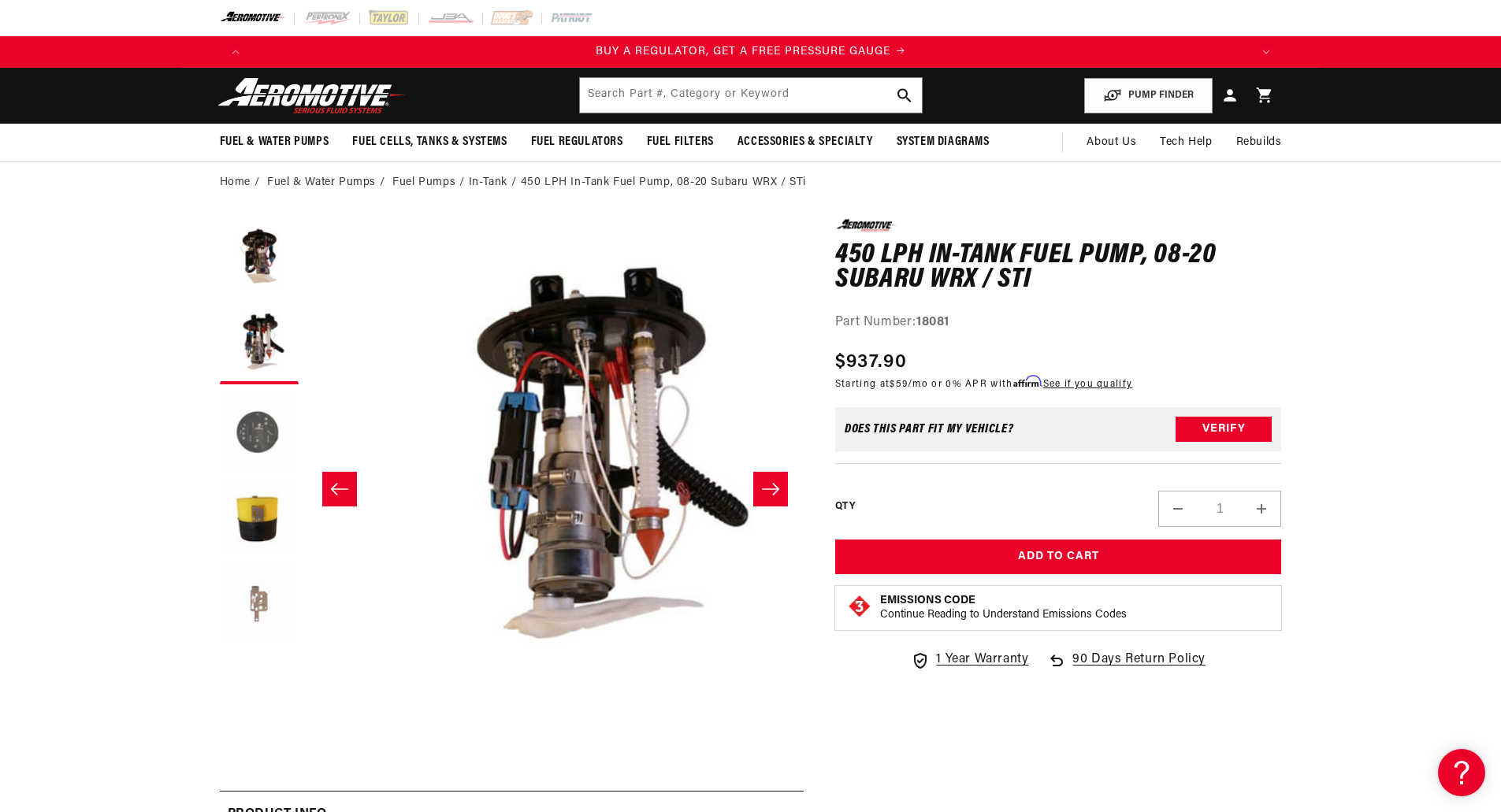
scroll to position [0, 498]
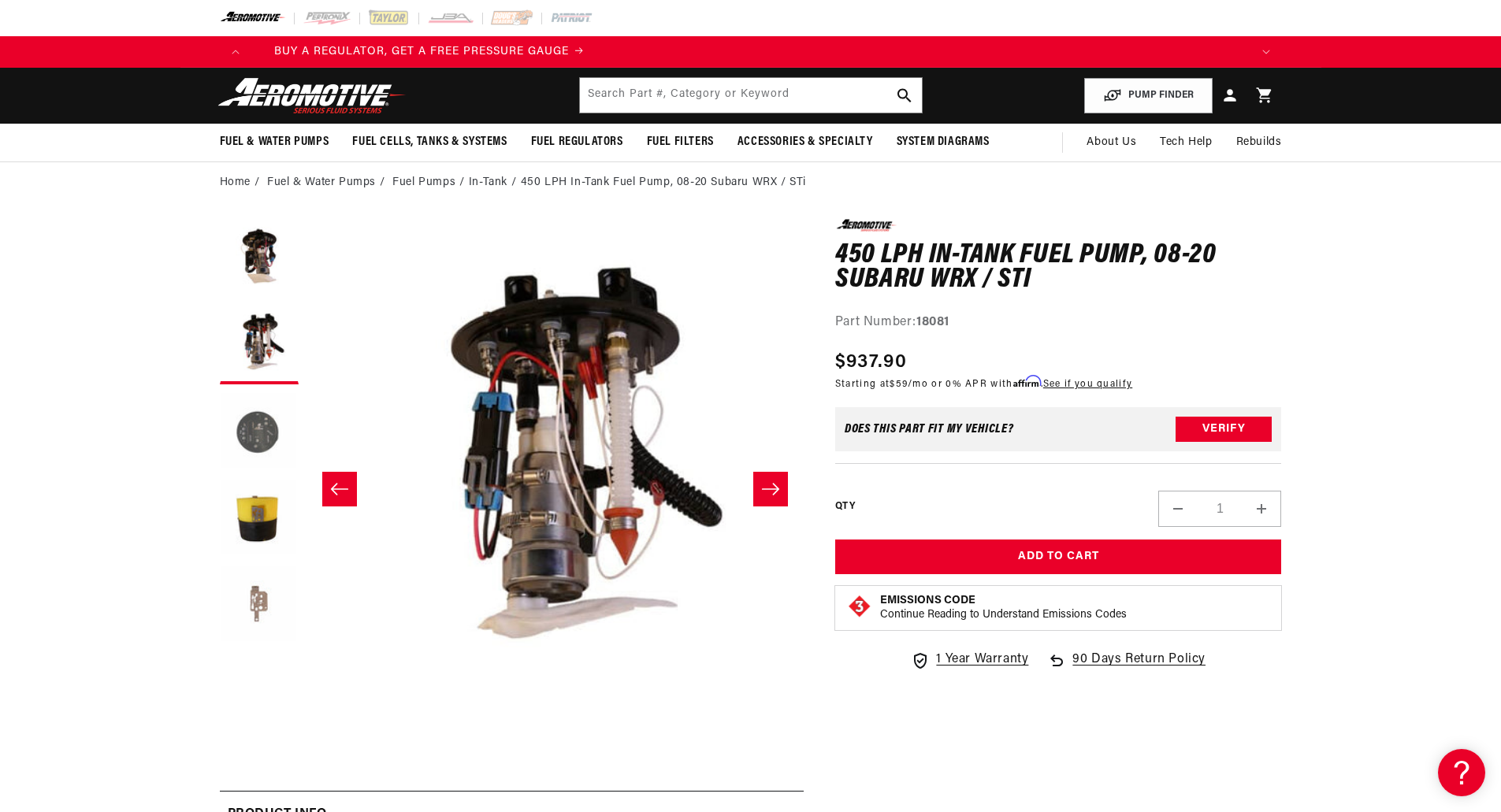
click at [269, 447] on button "Load image 3 in gallery view" at bounding box center [260, 432] width 79 height 79
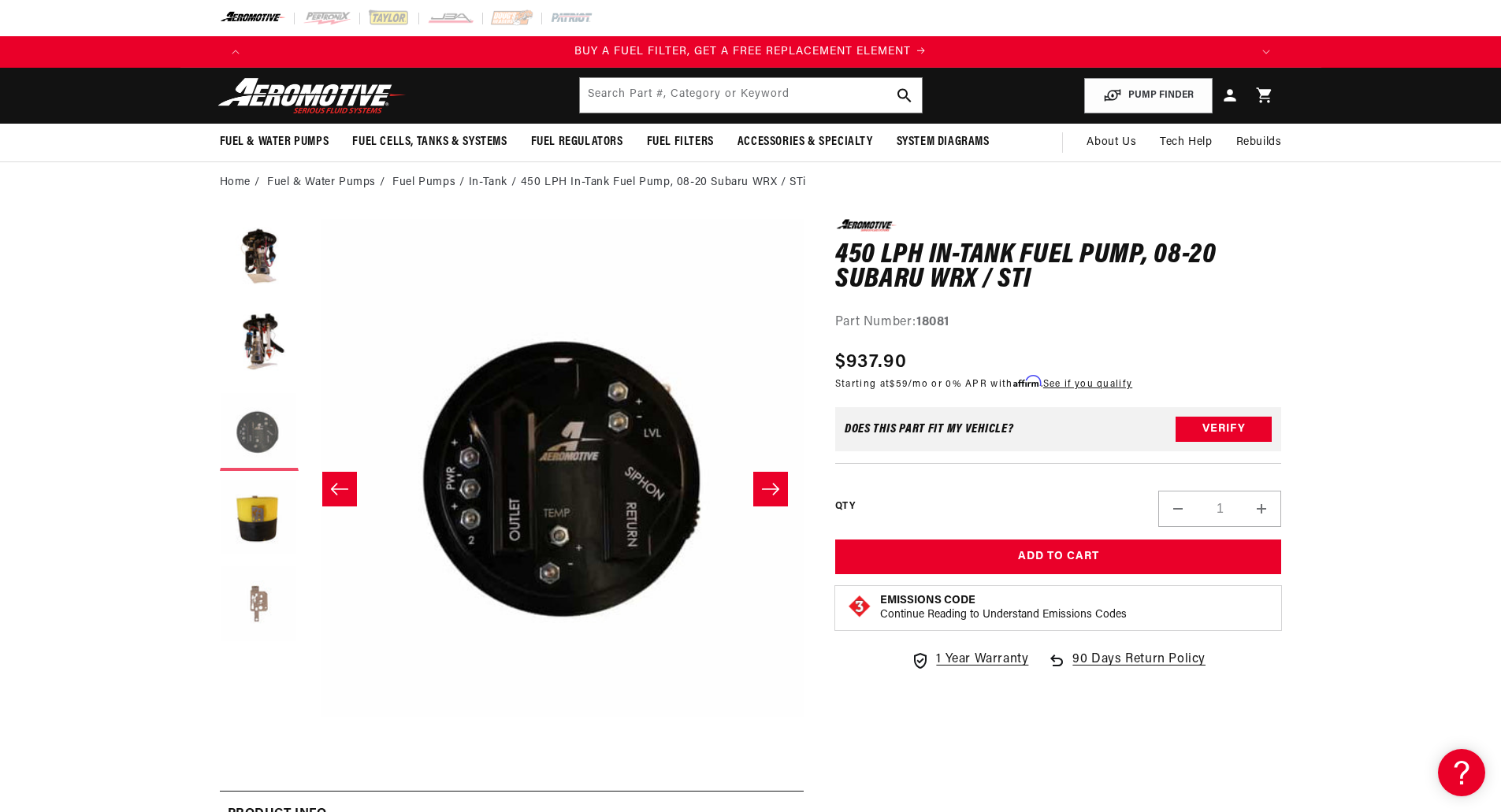
scroll to position [0, 995]
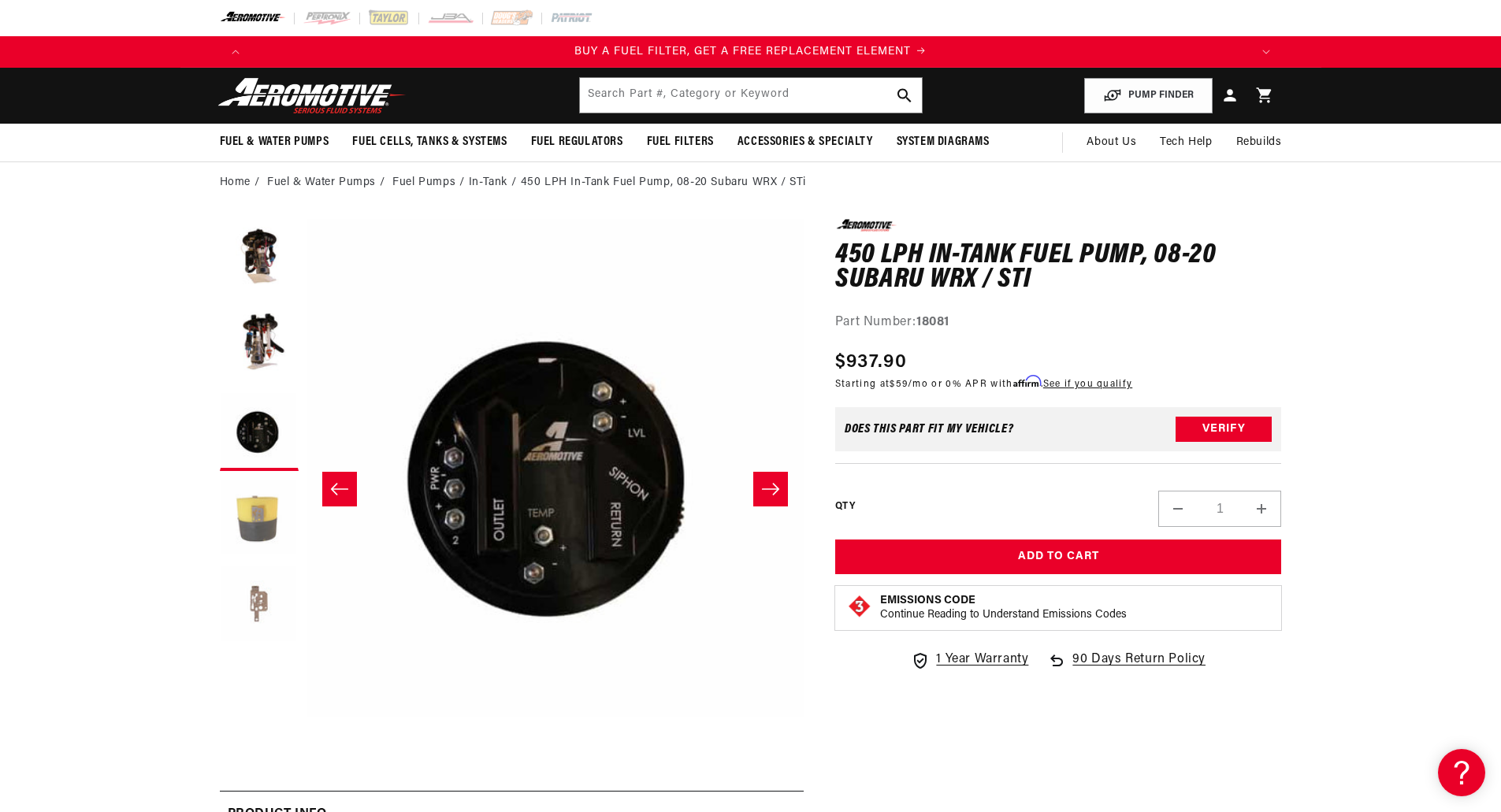
click at [272, 483] on button "Load image 4 in gallery view" at bounding box center [260, 519] width 79 height 79
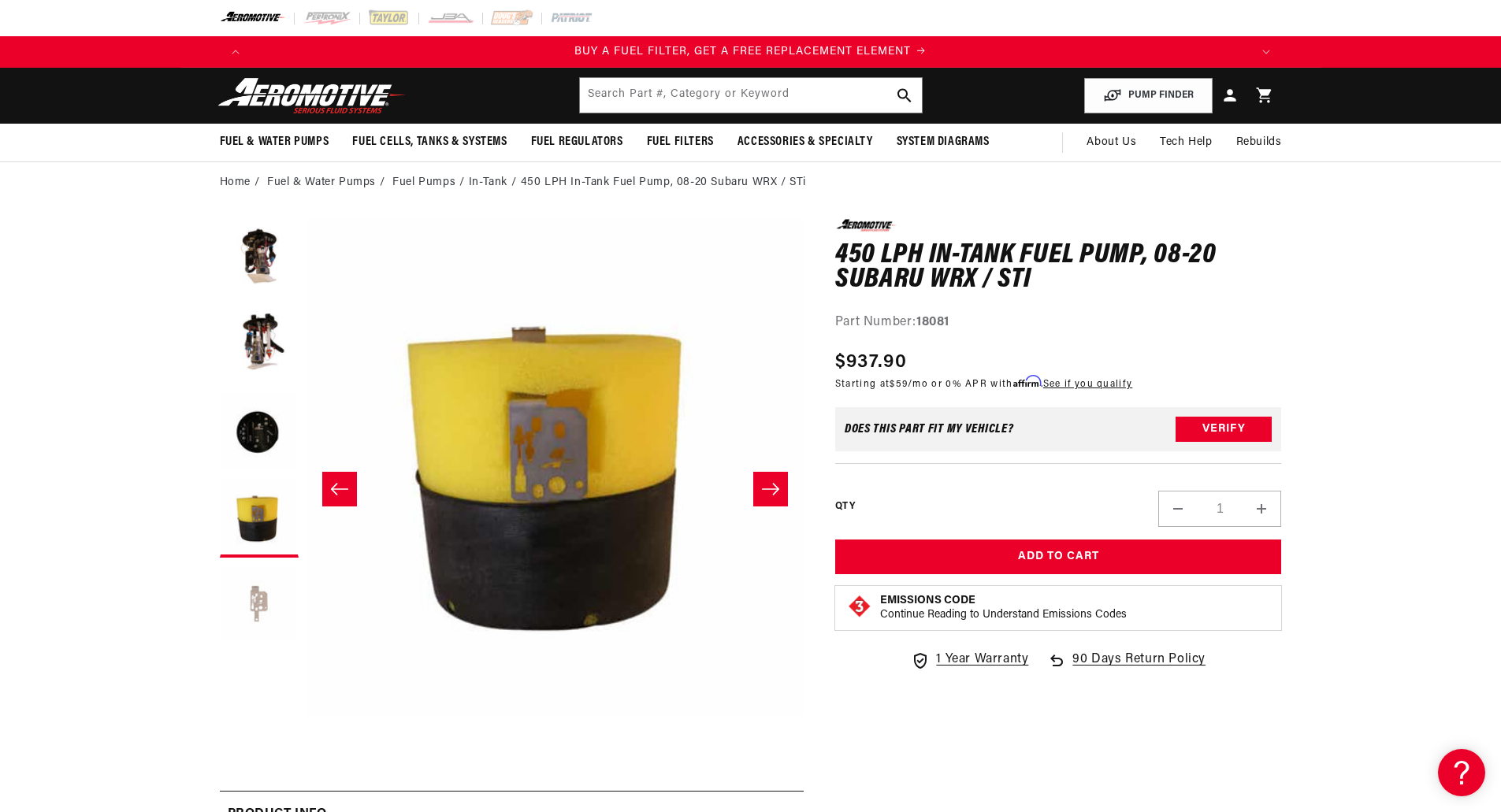
click at [249, 569] on button "Load image 5 in gallery view" at bounding box center [260, 605] width 79 height 79
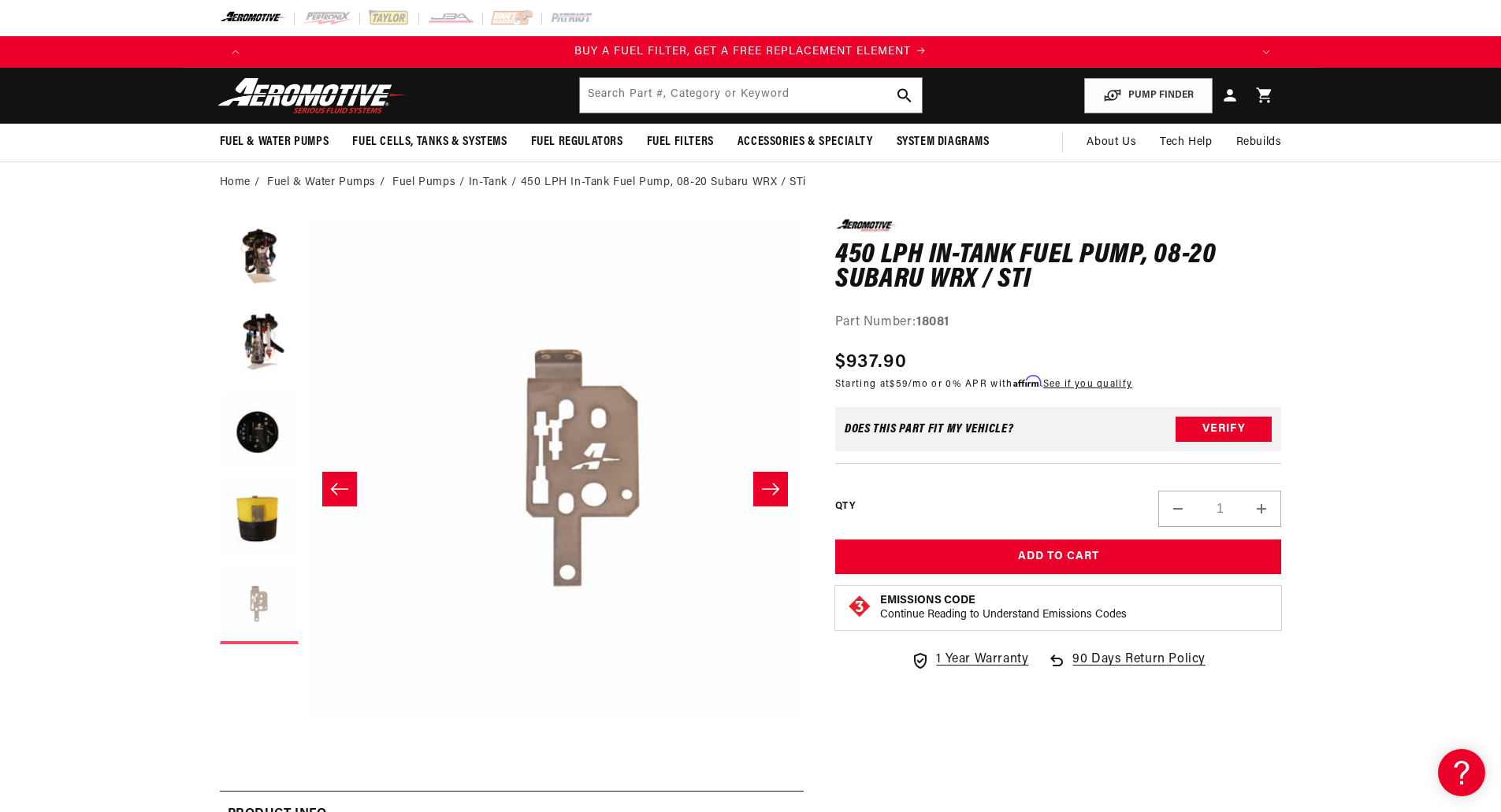
scroll to position [0, 1990]
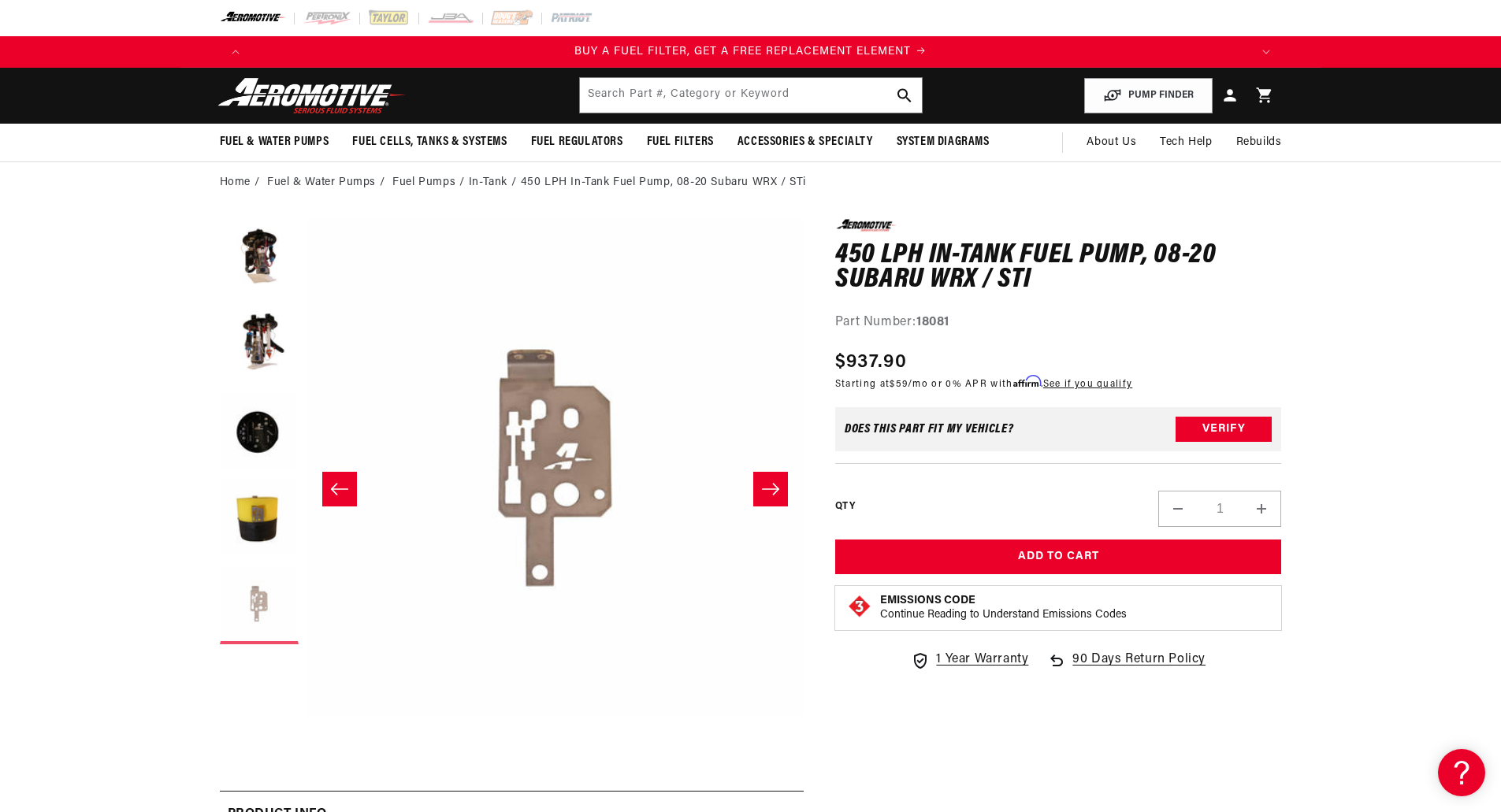
drag, startPoint x: 251, startPoint y: 606, endPoint x: 248, endPoint y: 594, distance: 12.4
click at [251, 606] on button "Load image 5 in gallery view" at bounding box center [260, 605] width 79 height 79
click at [248, 527] on button "Load image 4 in gallery view" at bounding box center [260, 519] width 79 height 79
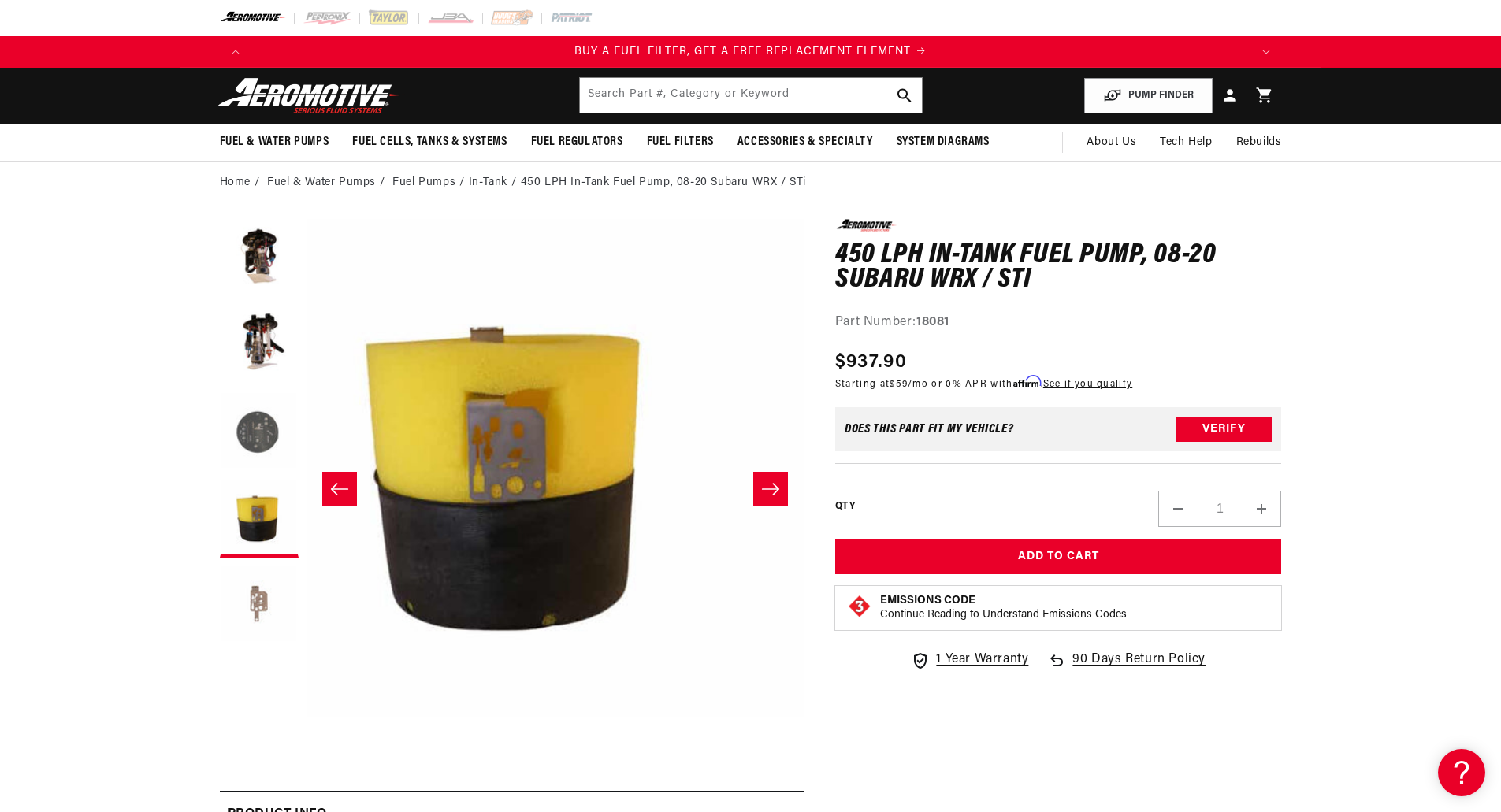
scroll to position [0, 1493]
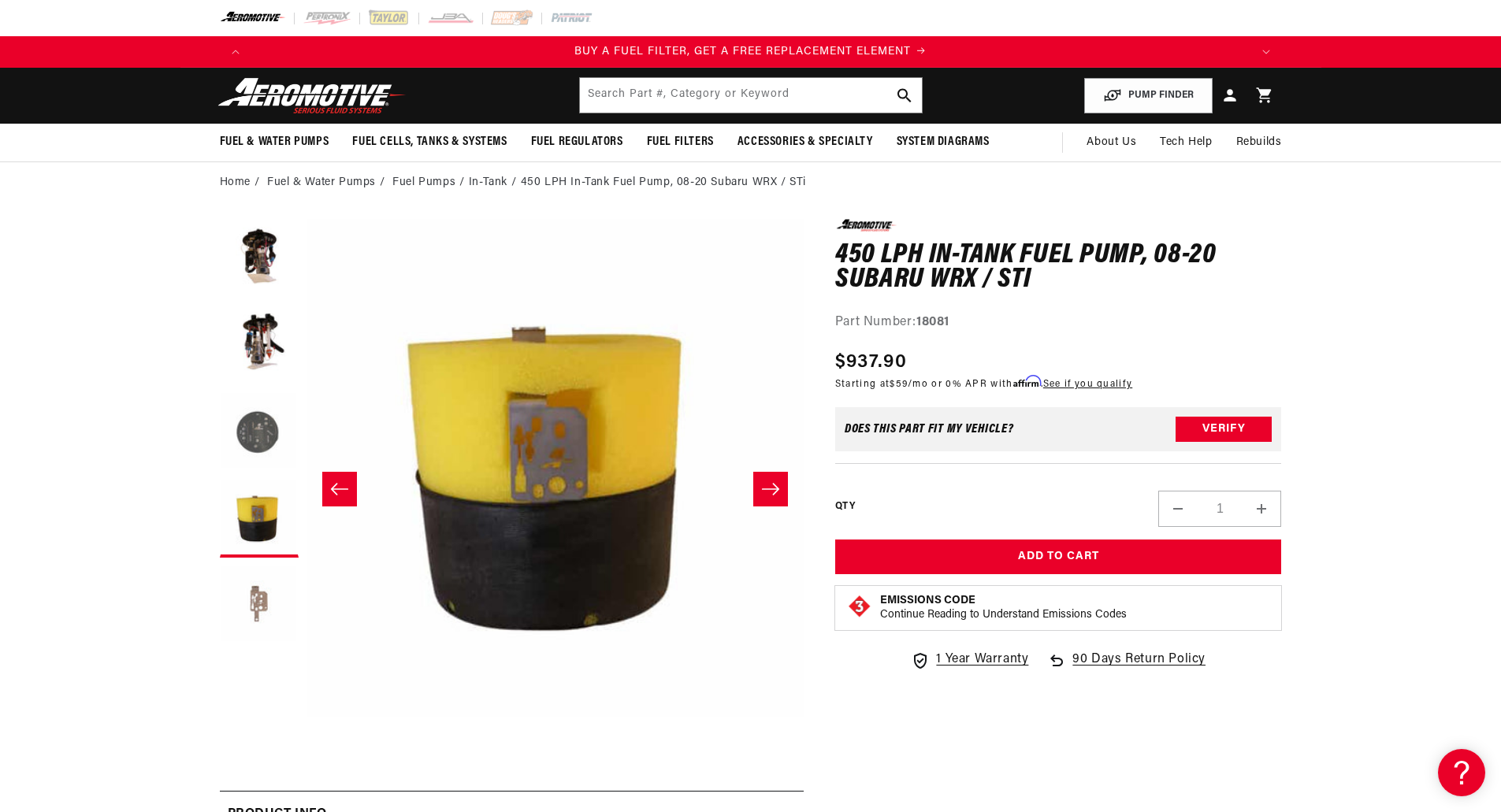
click at [250, 434] on button "Load image 3 in gallery view" at bounding box center [260, 432] width 79 height 79
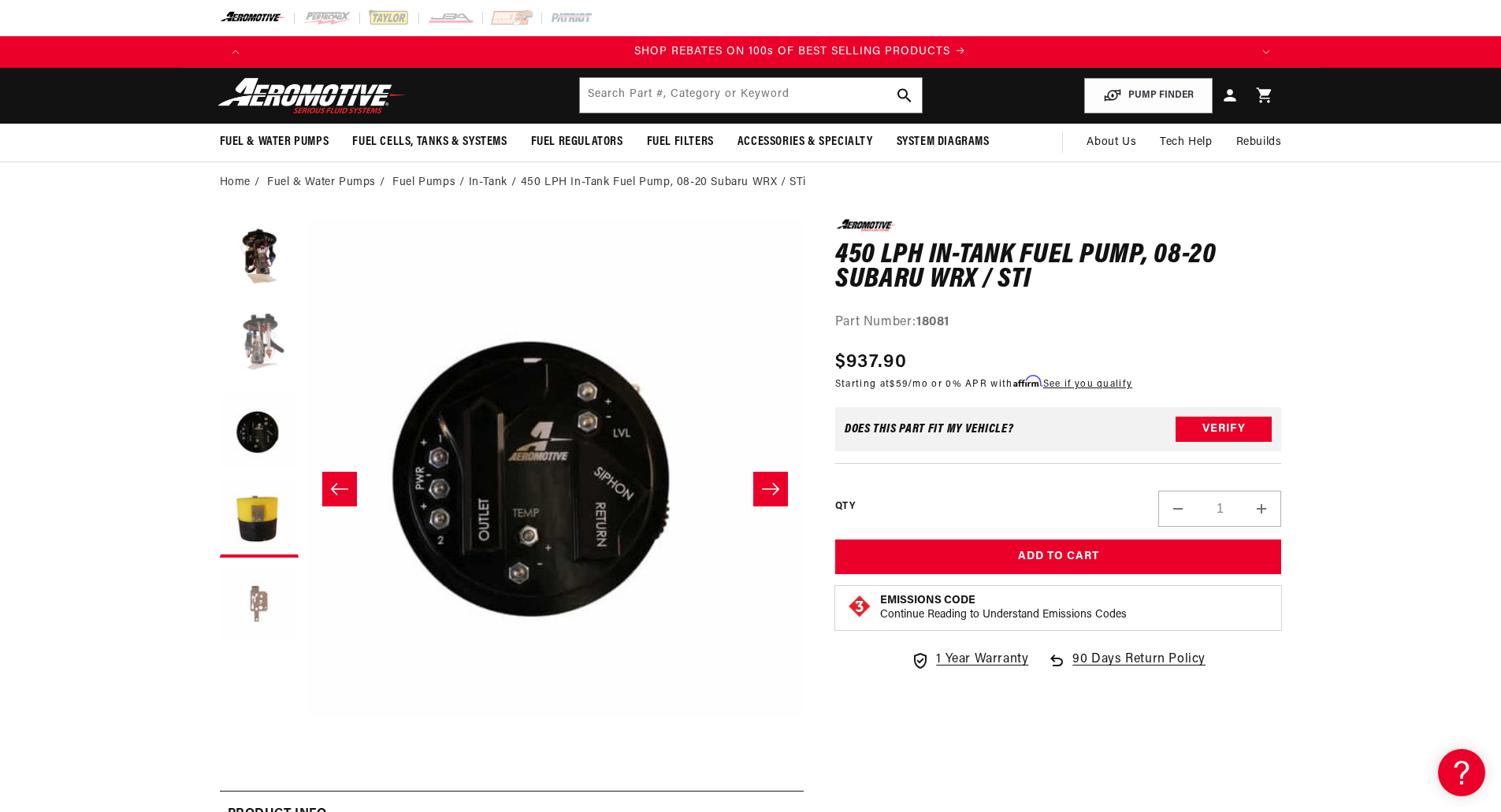
scroll to position [0, 1999]
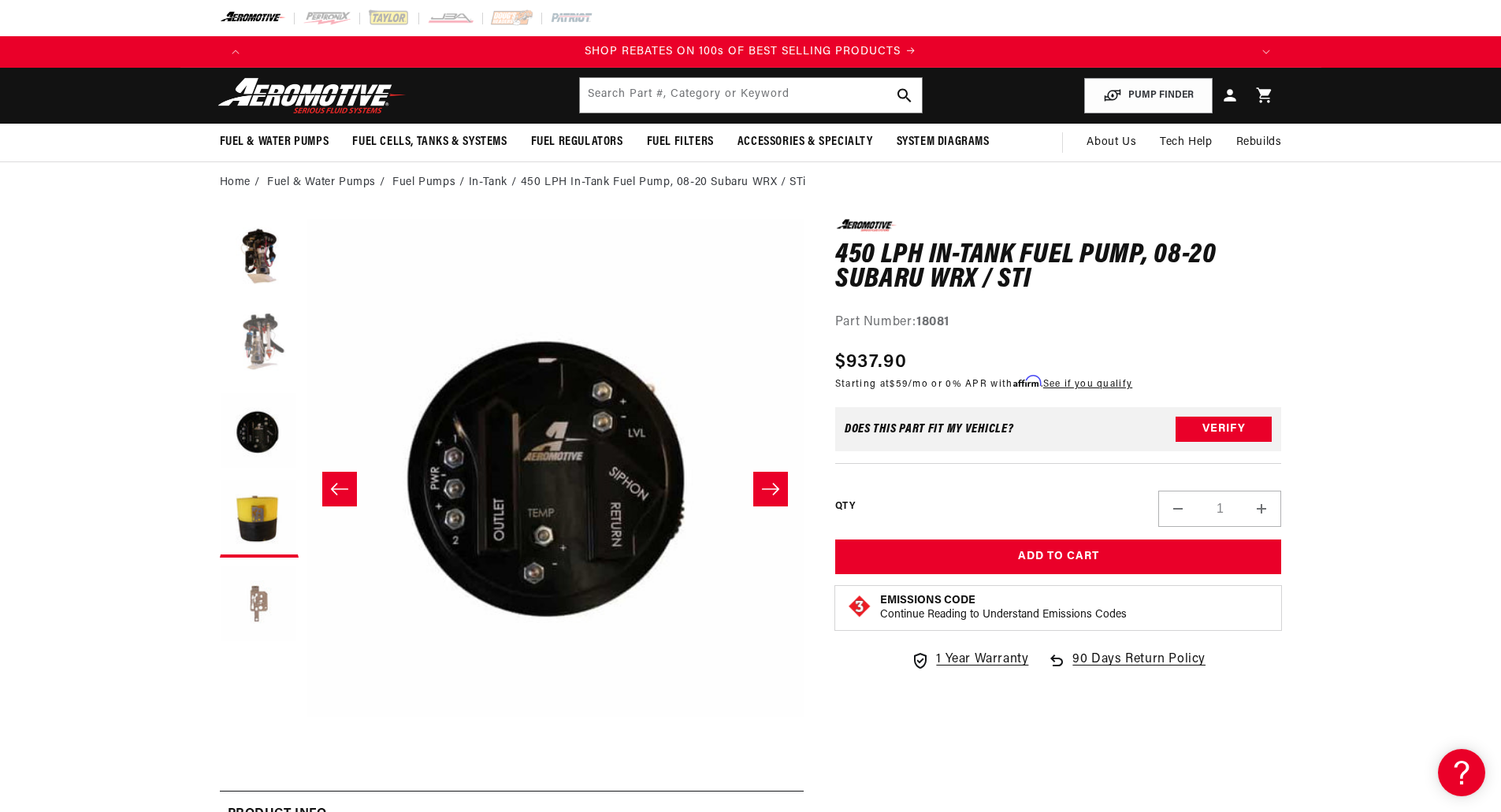
drag, startPoint x: 272, startPoint y: 343, endPoint x: 267, endPoint y: 329, distance: 14.9
click at [272, 340] on button "Load image 2 in gallery view" at bounding box center [260, 345] width 79 height 79
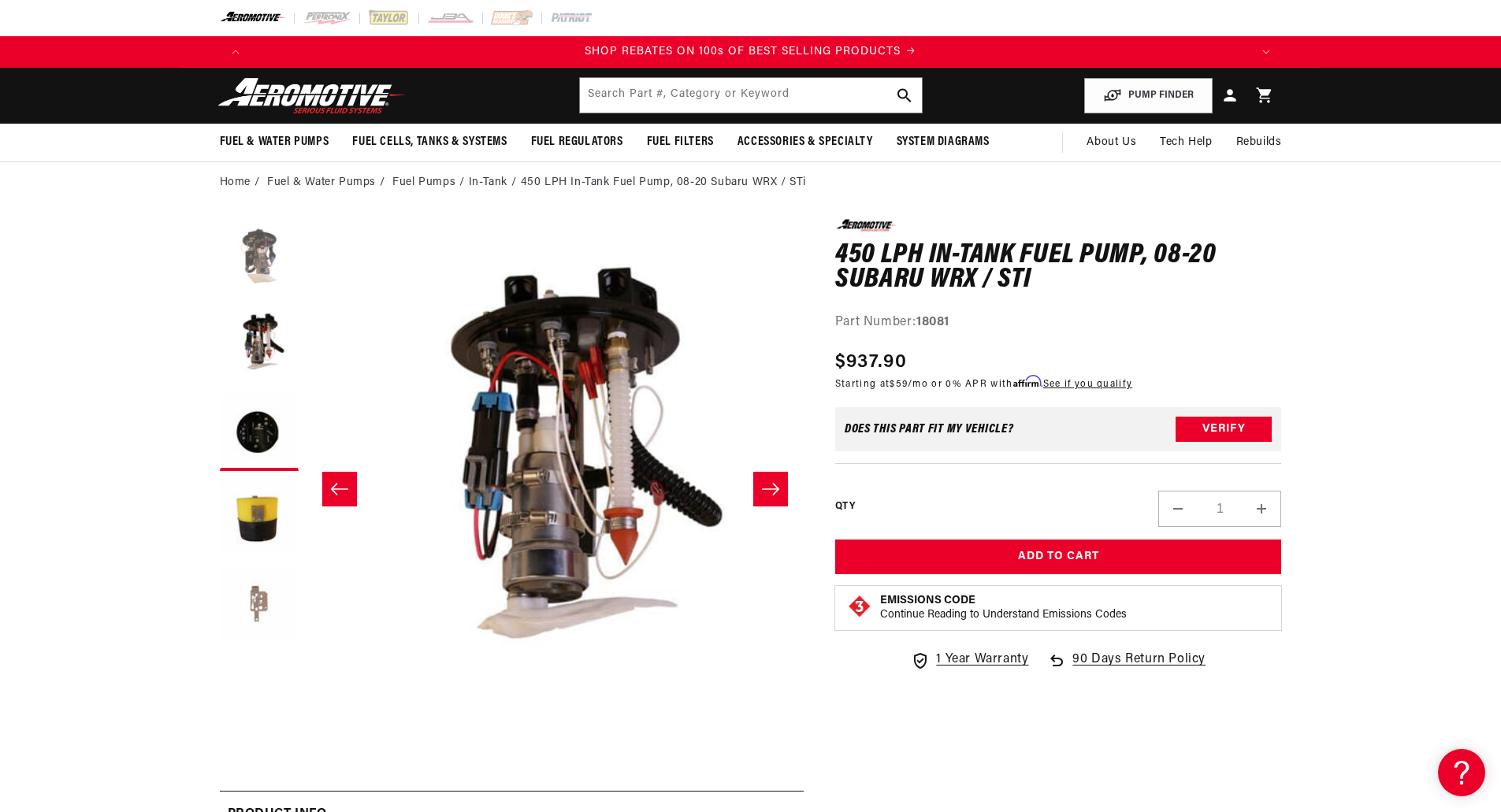
click at [260, 284] on button "Load image 1 in gallery view" at bounding box center [260, 259] width 79 height 79
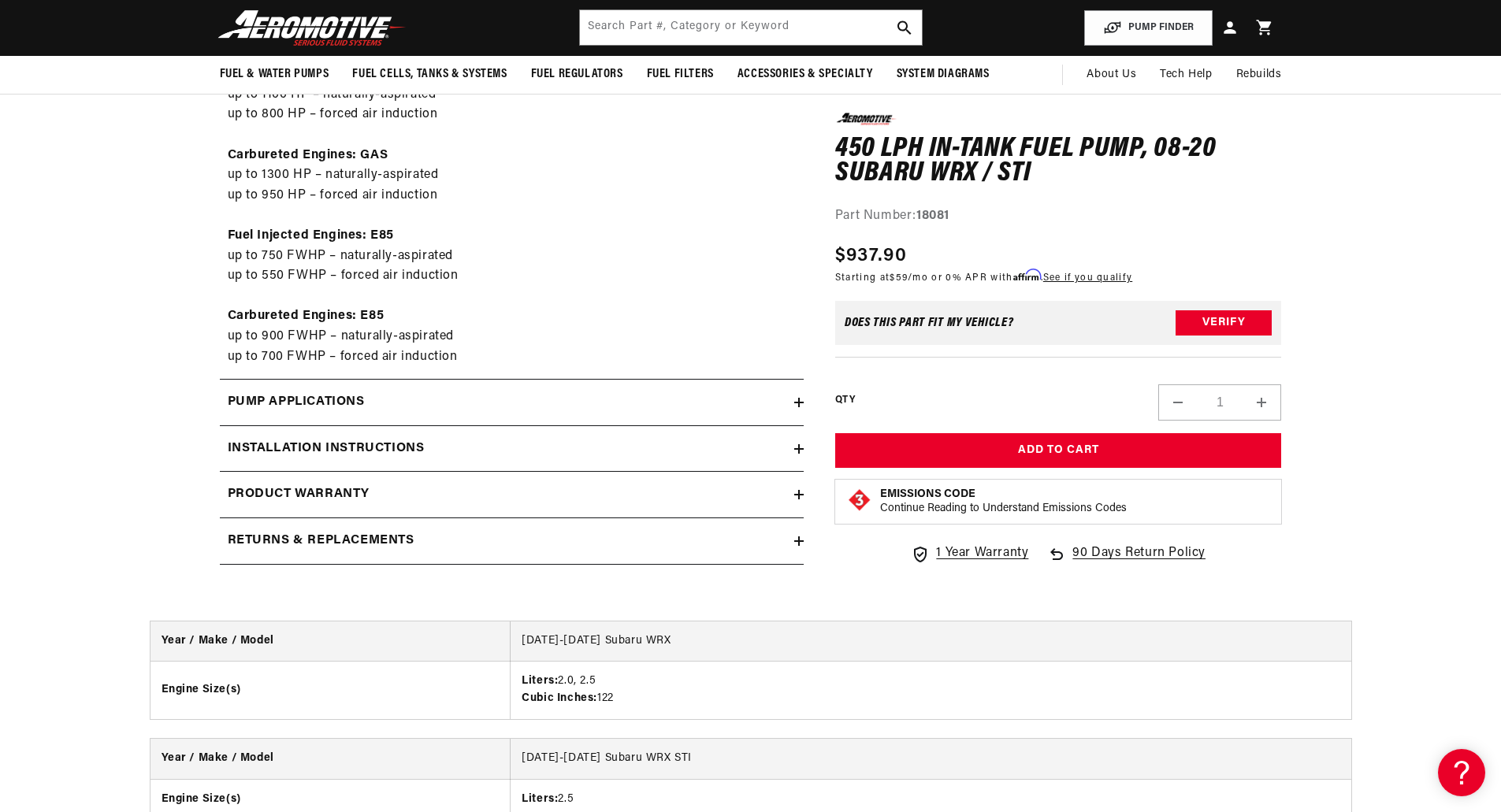
scroll to position [0, 0]
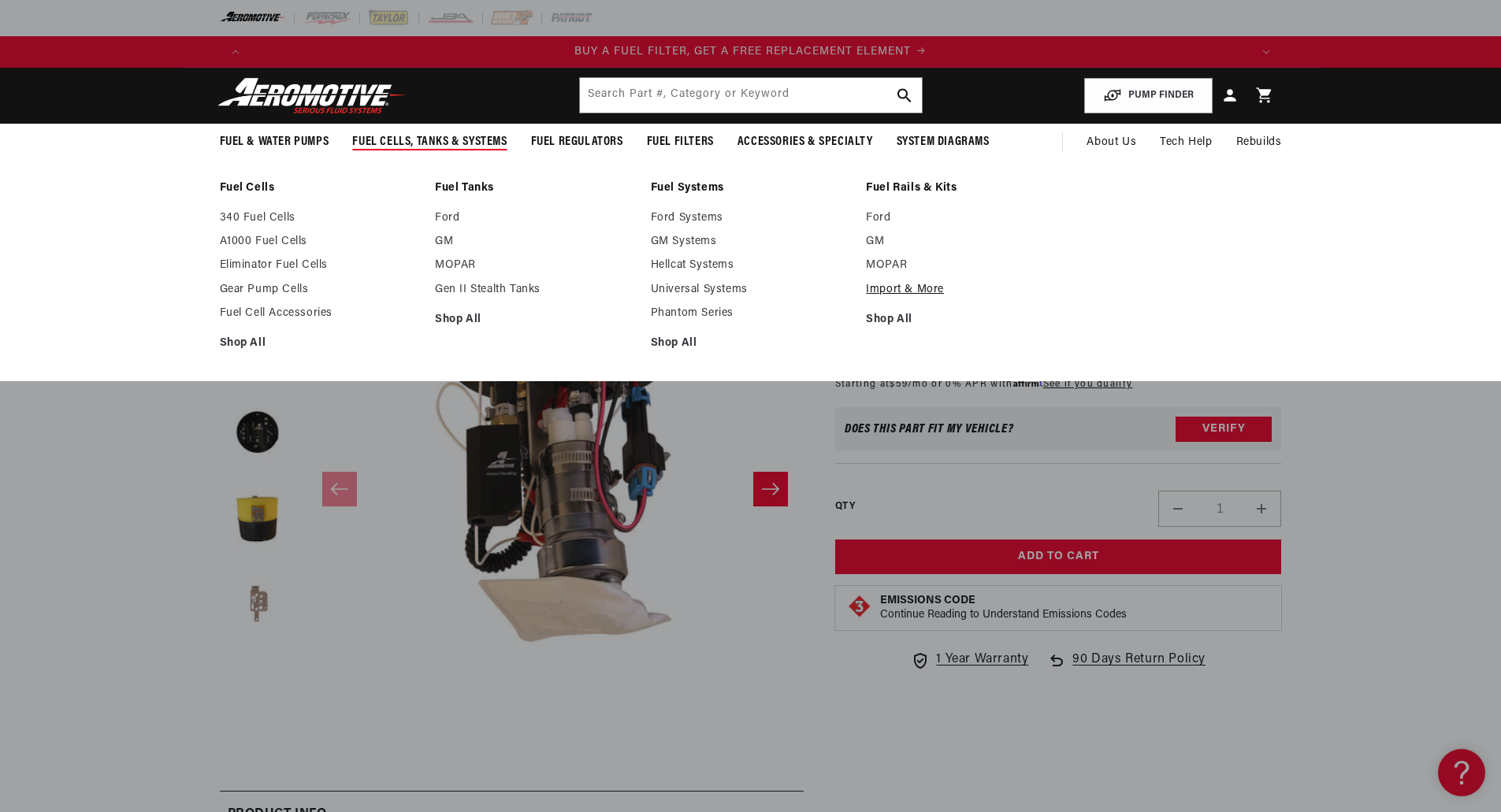
click at [910, 293] on link "Import & More" at bounding box center [966, 289] width 200 height 14
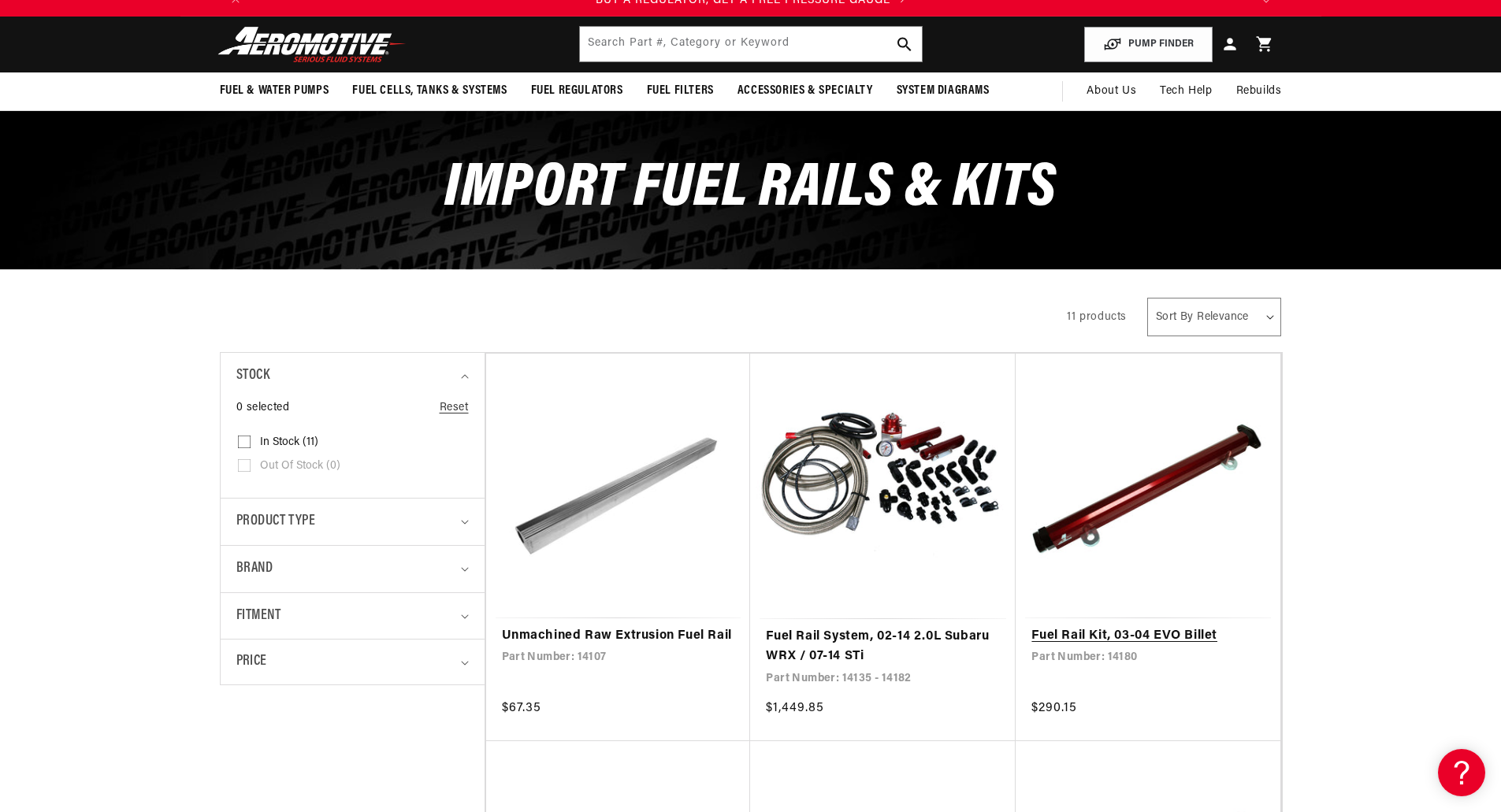
scroll to position [79, 0]
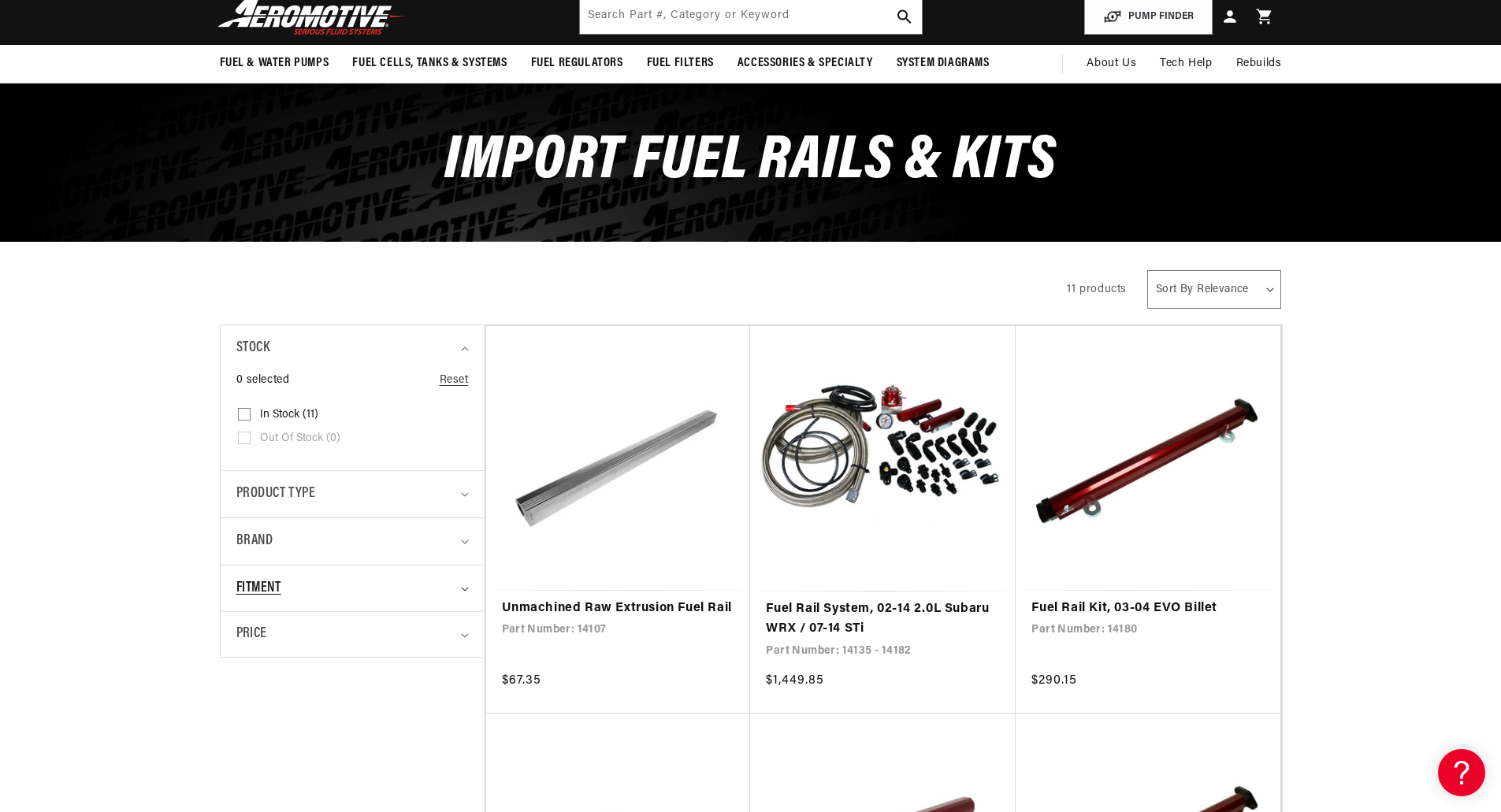
click at [408, 584] on div "Fitment" at bounding box center [346, 589] width 219 height 23
click at [354, 672] on span "Vehicle Specific (10)" at bounding box center [308, 679] width 96 height 14
click at [250, 675] on input "Vehicle Specific (10) Vehicle Specific (10 products)" at bounding box center [244, 681] width 12 height 12
checkbox input "true"
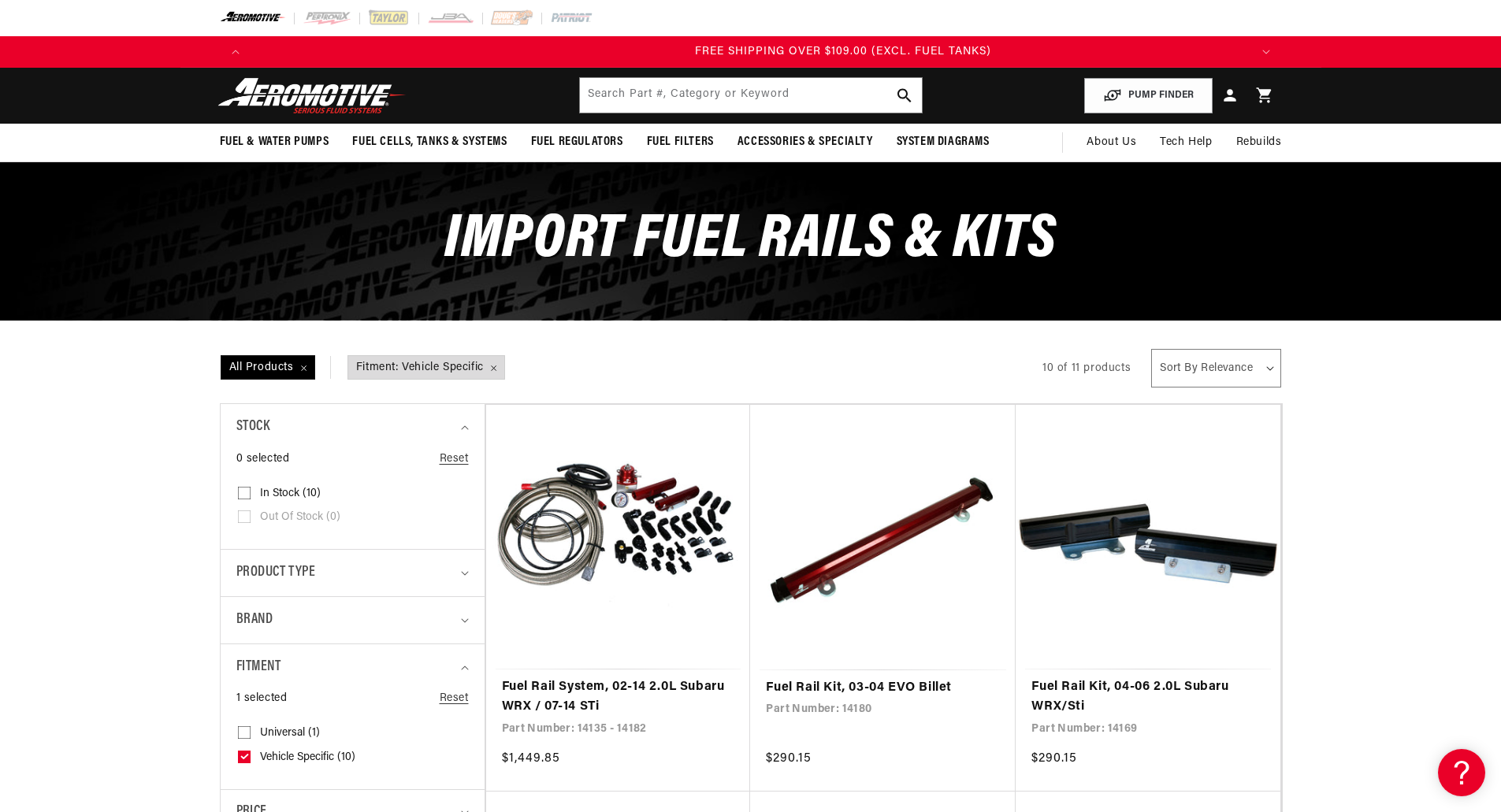
scroll to position [0, 2997]
